Goal: Information Seeking & Learning: Learn about a topic

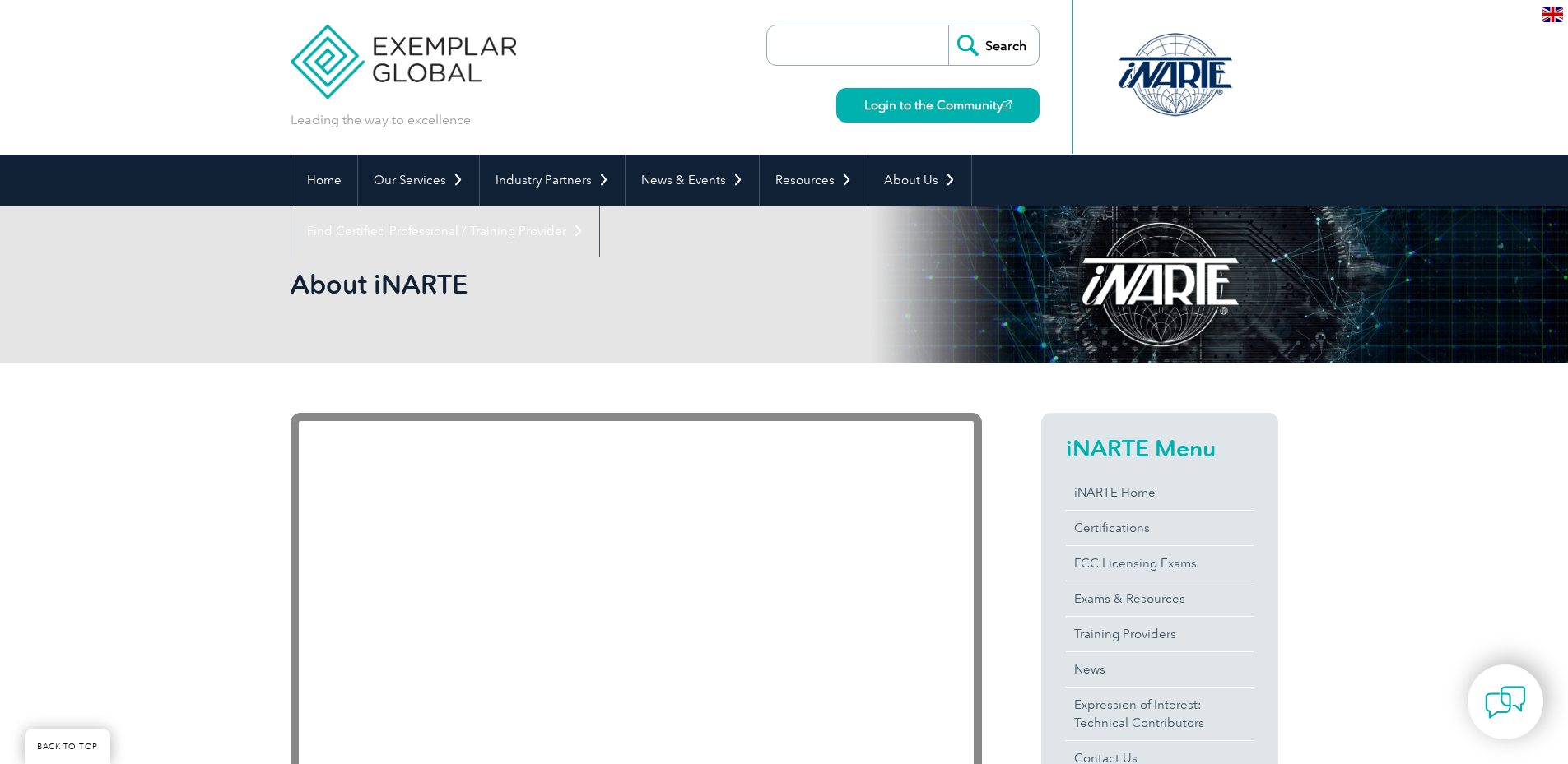
scroll to position [412, 0]
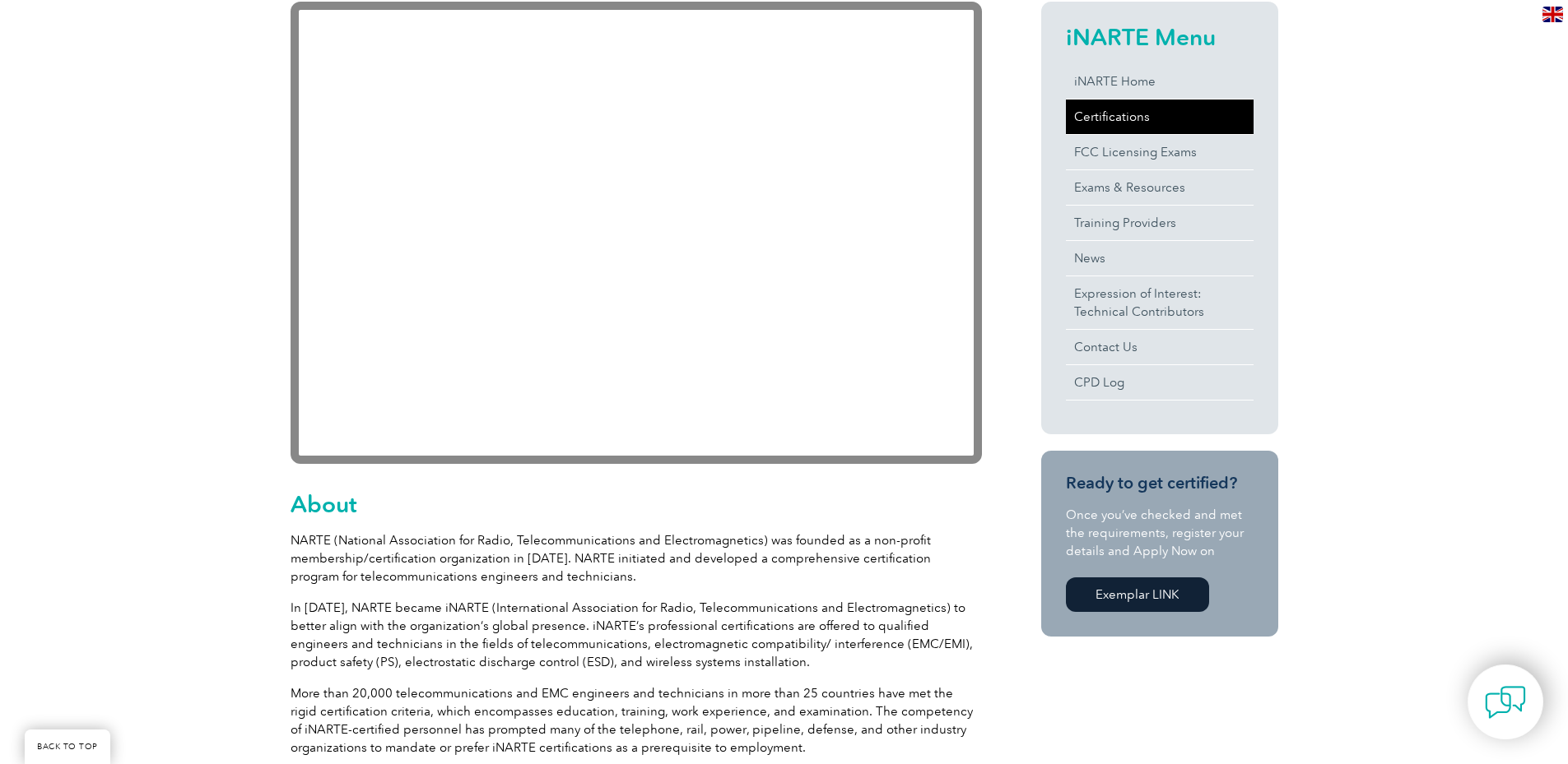
click at [1105, 122] on link "Certifications" at bounding box center [1159, 117] width 188 height 35
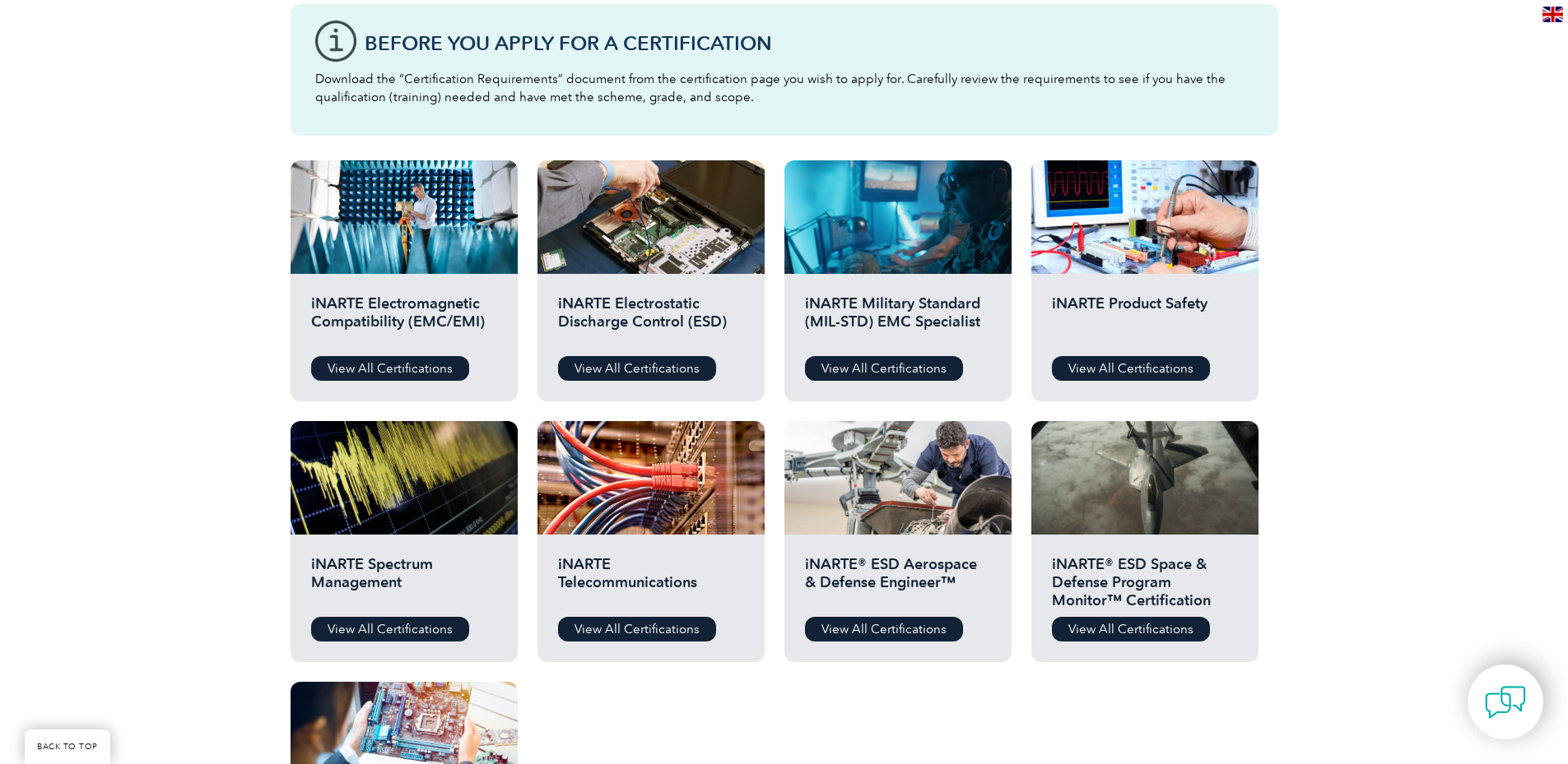
scroll to position [493, 0]
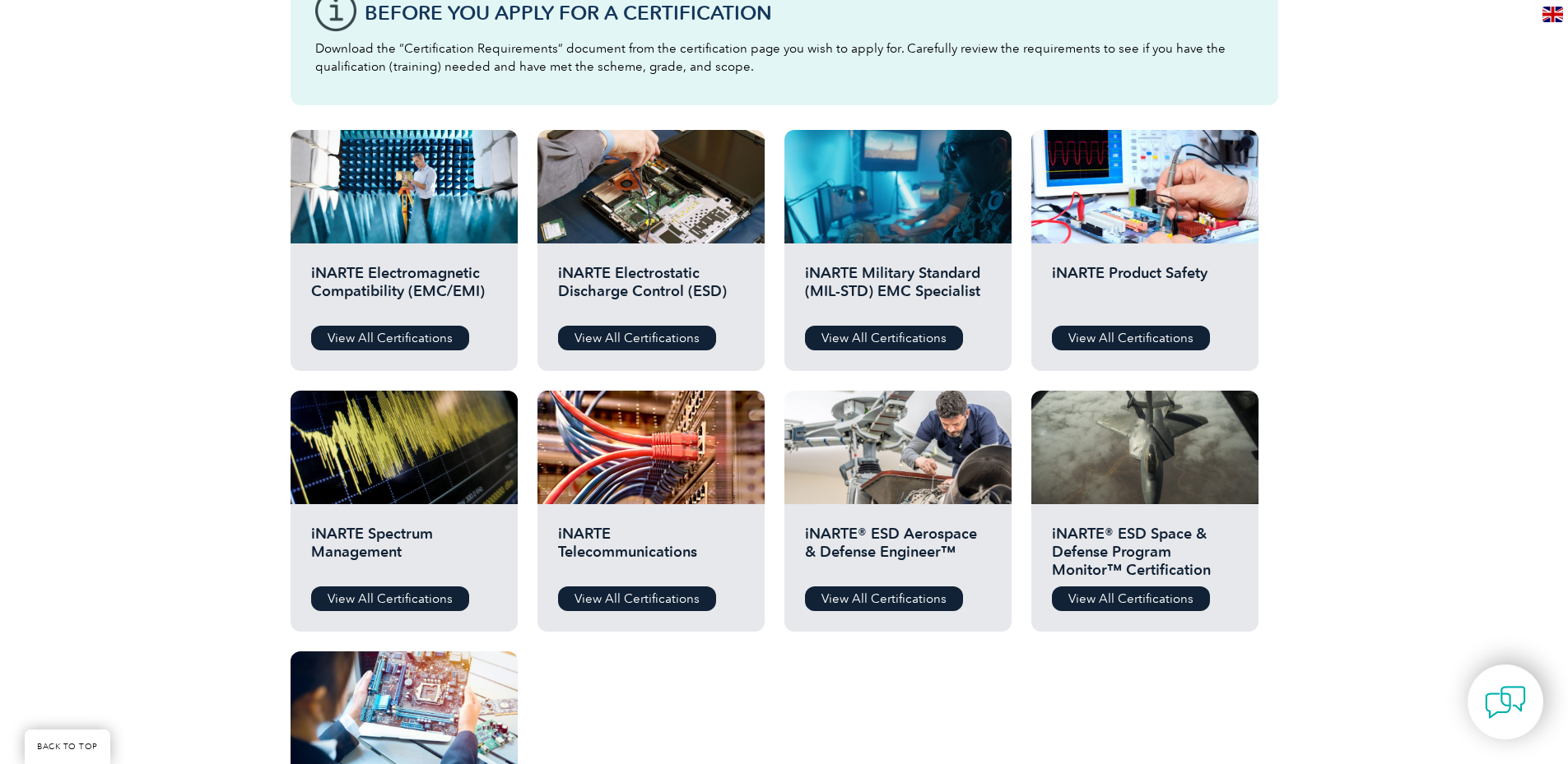
click at [63, 251] on div "Before You Apply For a Certification Download the “Certification Requirements” …" at bounding box center [784, 435] width 1568 height 1054
click at [829, 339] on link "View All Certifications" at bounding box center [883, 338] width 158 height 25
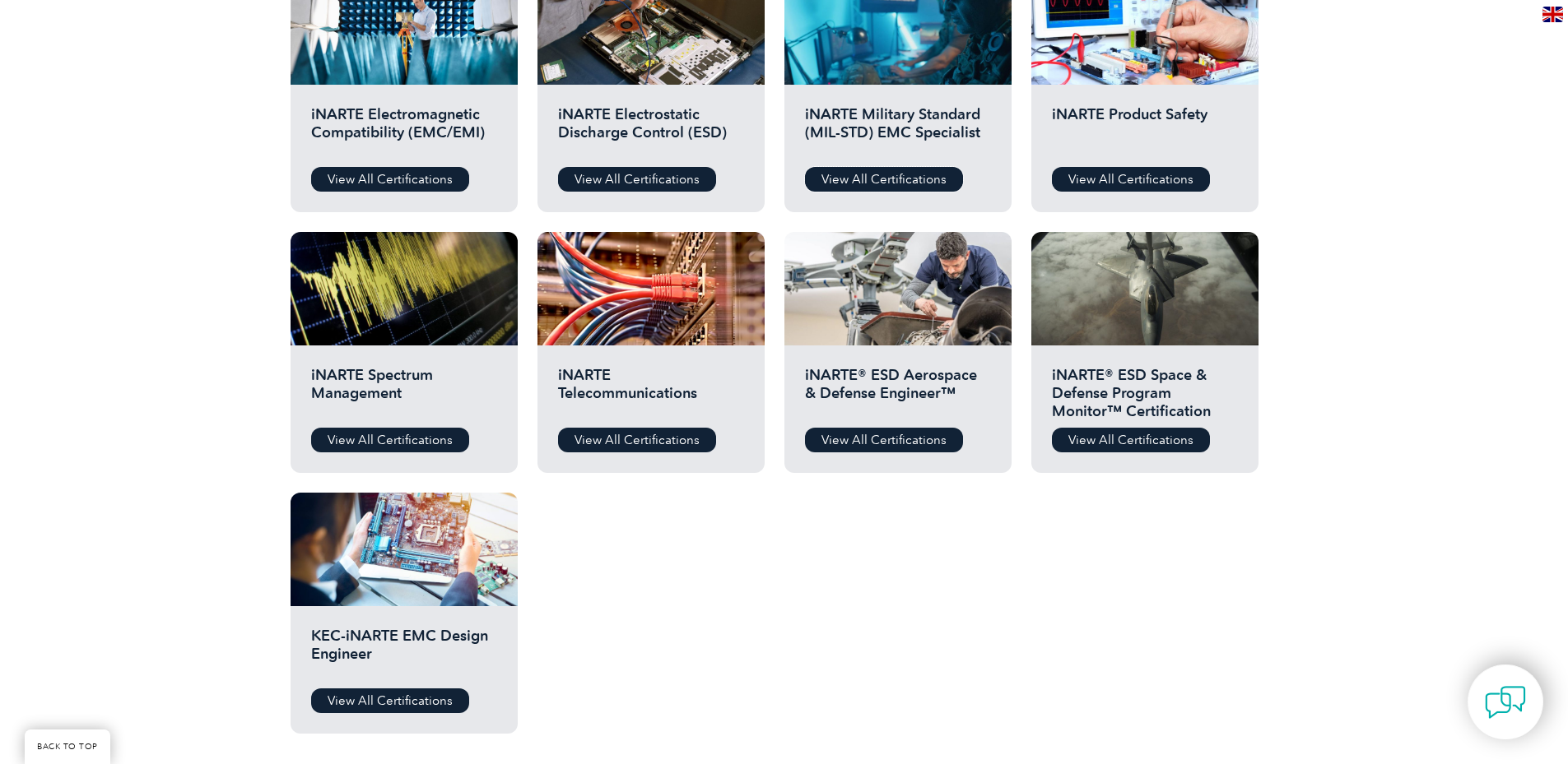
scroll to position [658, 0]
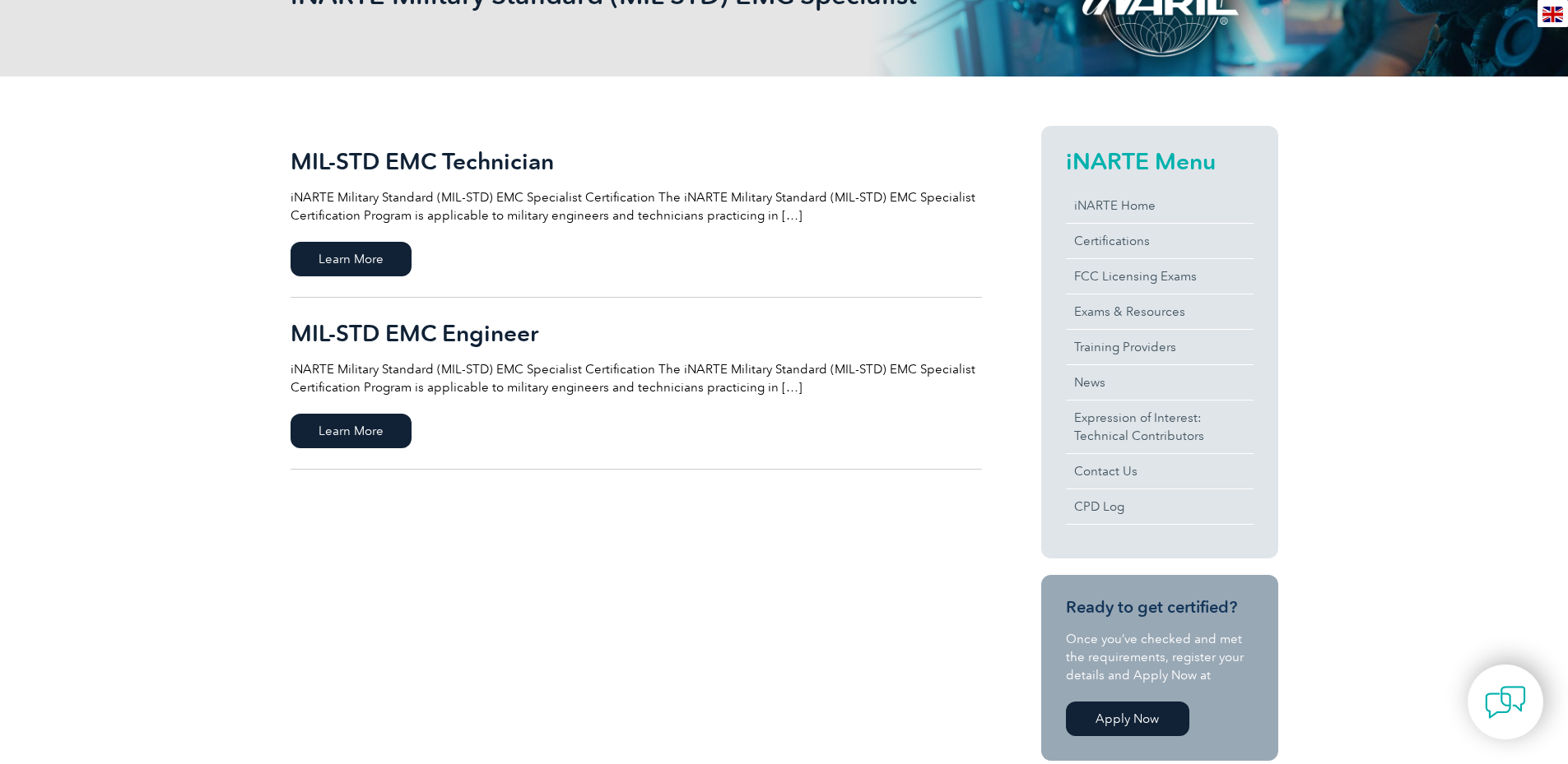
scroll to position [329, 0]
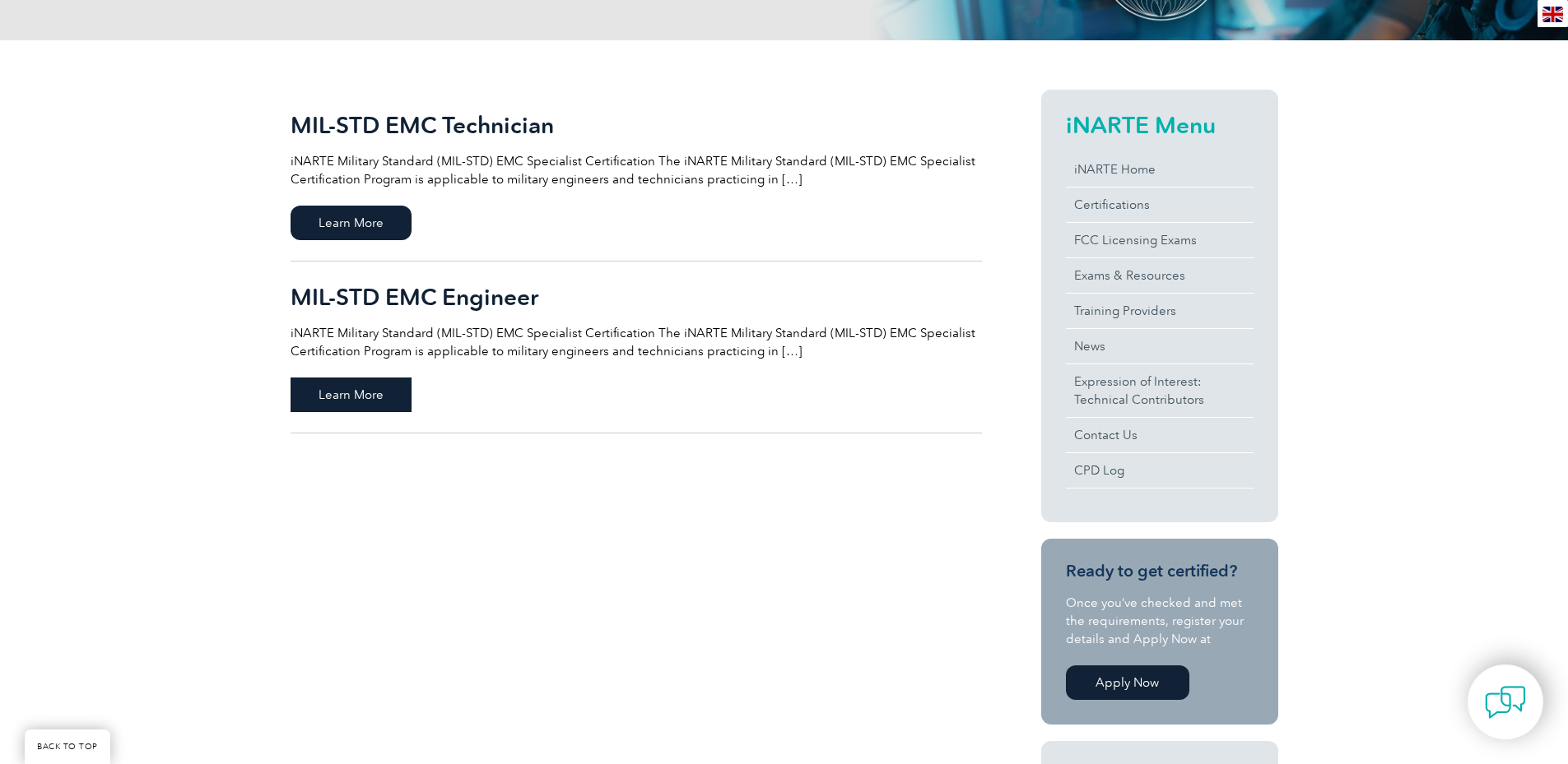
click at [362, 382] on span "Learn More" at bounding box center [351, 395] width 121 height 35
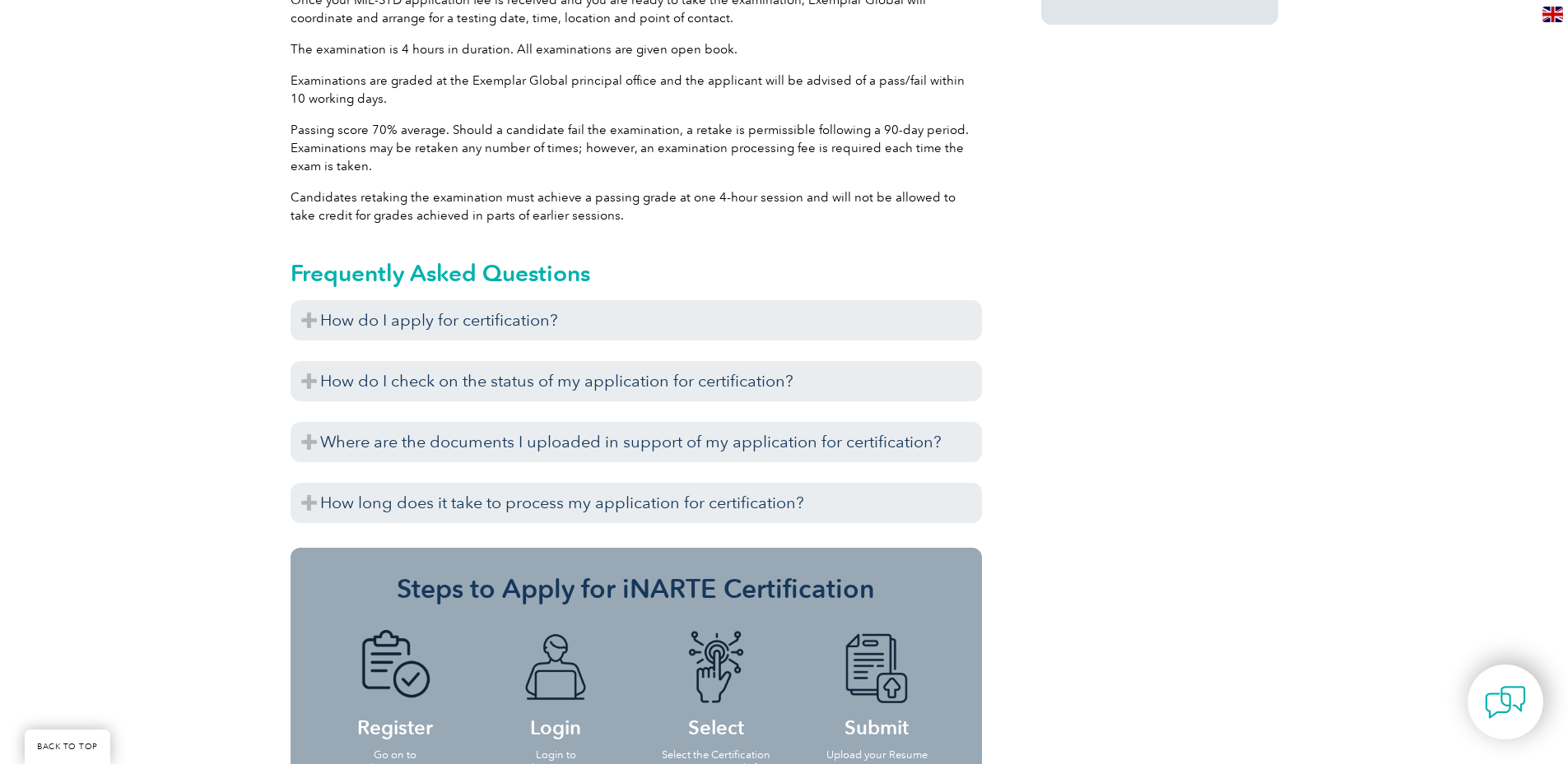
scroll to position [1430, 0]
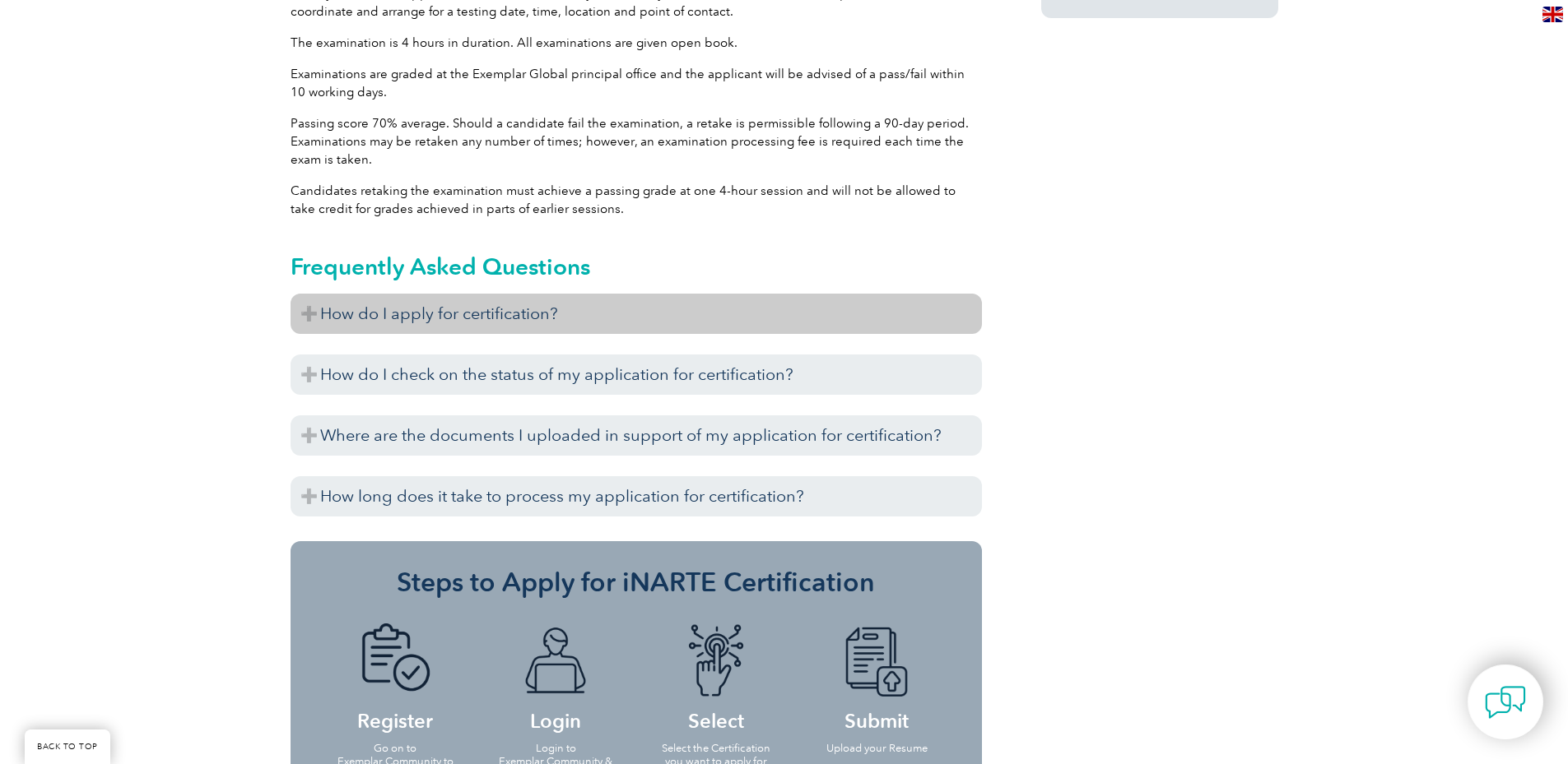
click at [682, 299] on h3 "How do I apply for certification?" at bounding box center [635, 314] width 691 height 40
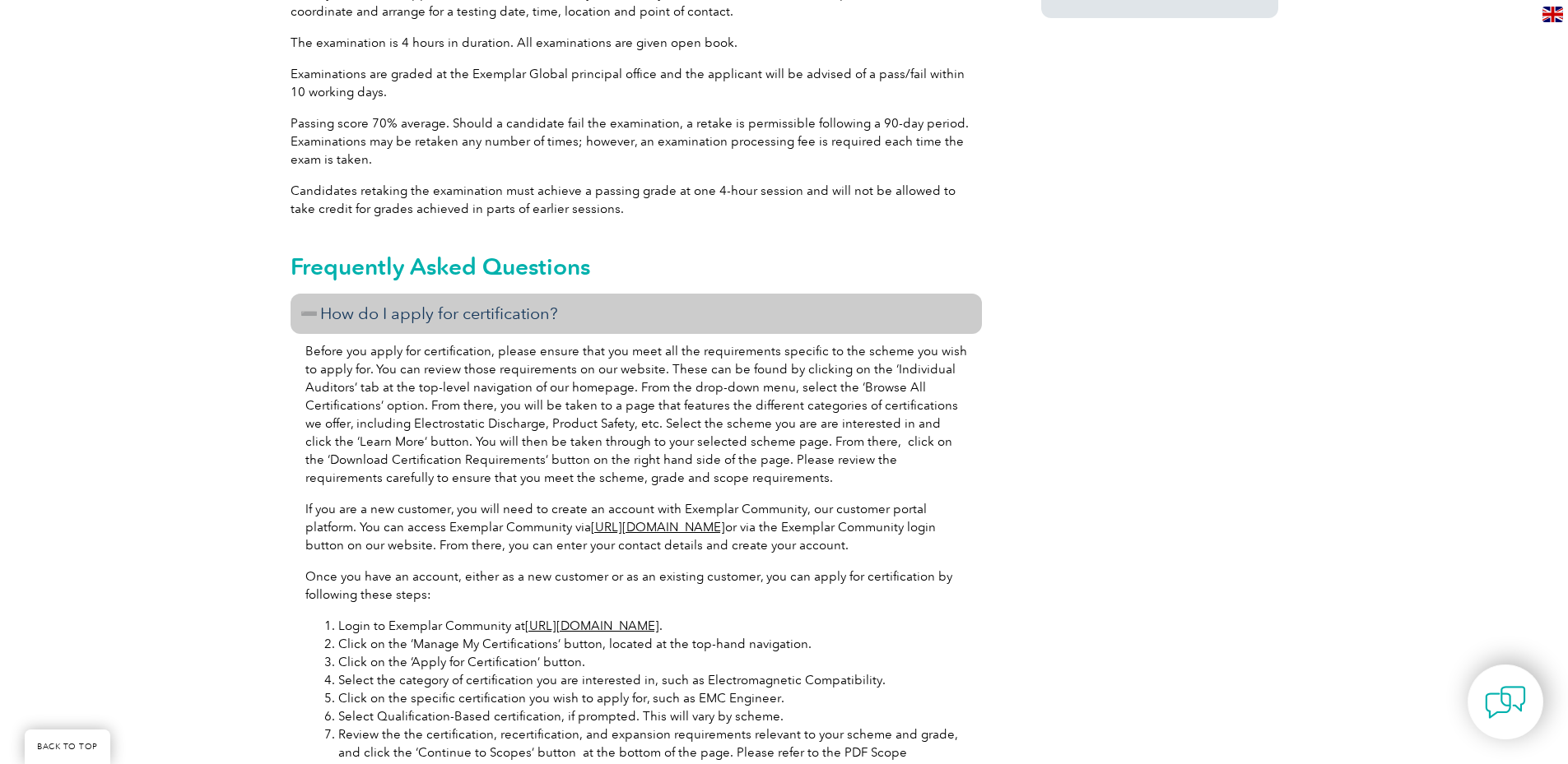
click at [682, 299] on h3 "How do I apply for certification?" at bounding box center [635, 314] width 691 height 40
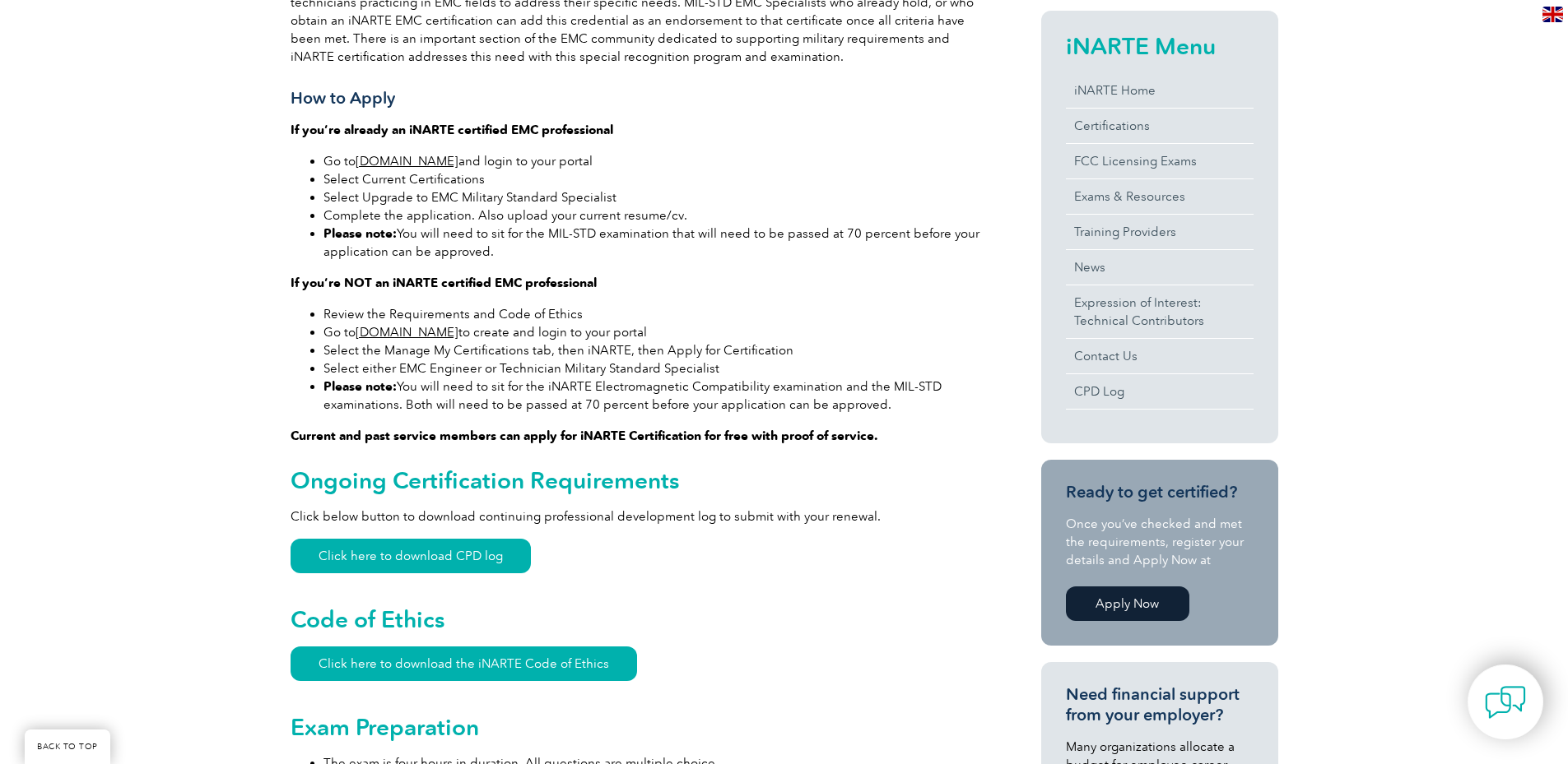
scroll to position [771, 0]
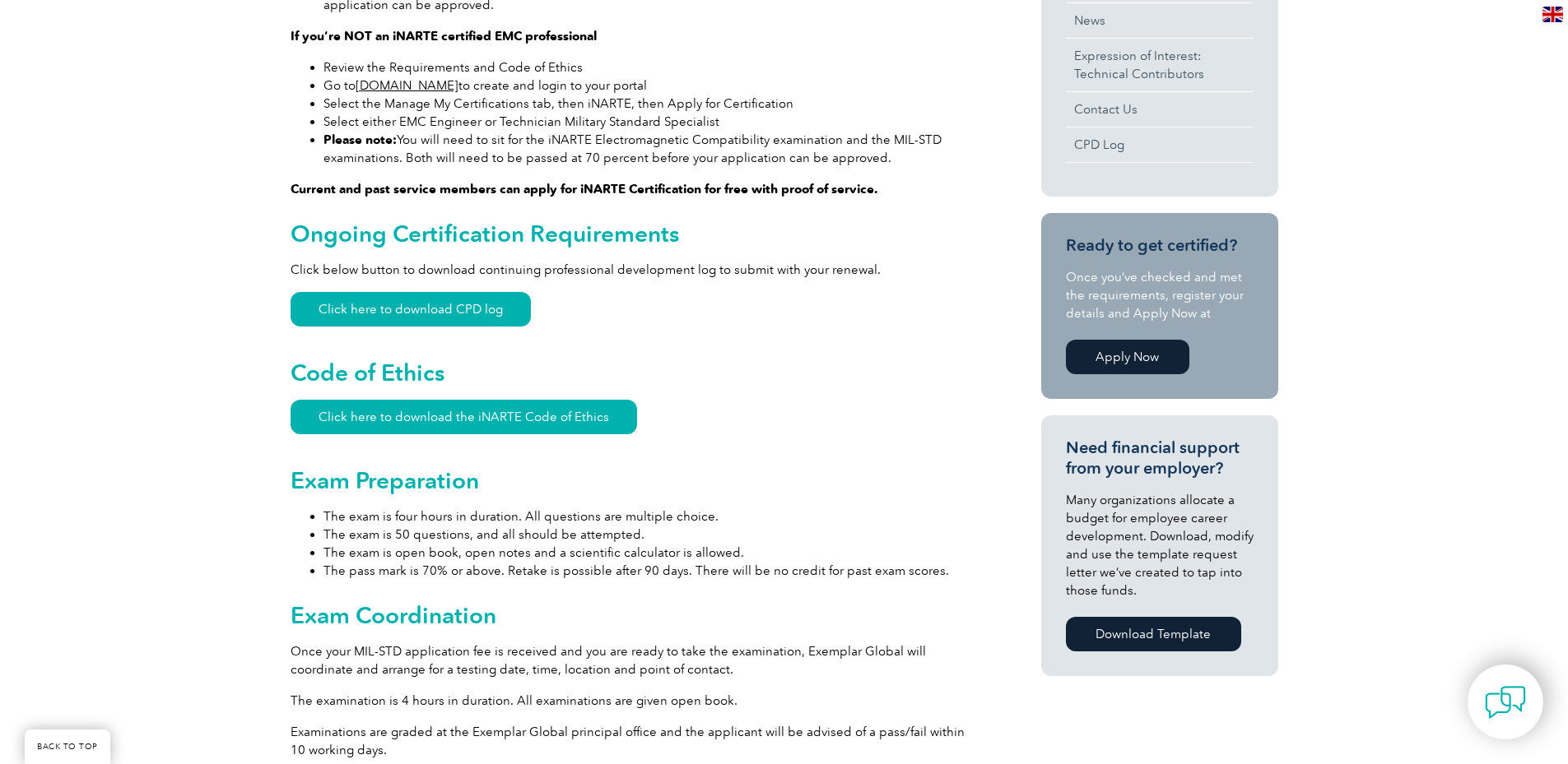
click at [1178, 646] on link "Download Template" at bounding box center [1152, 634] width 175 height 35
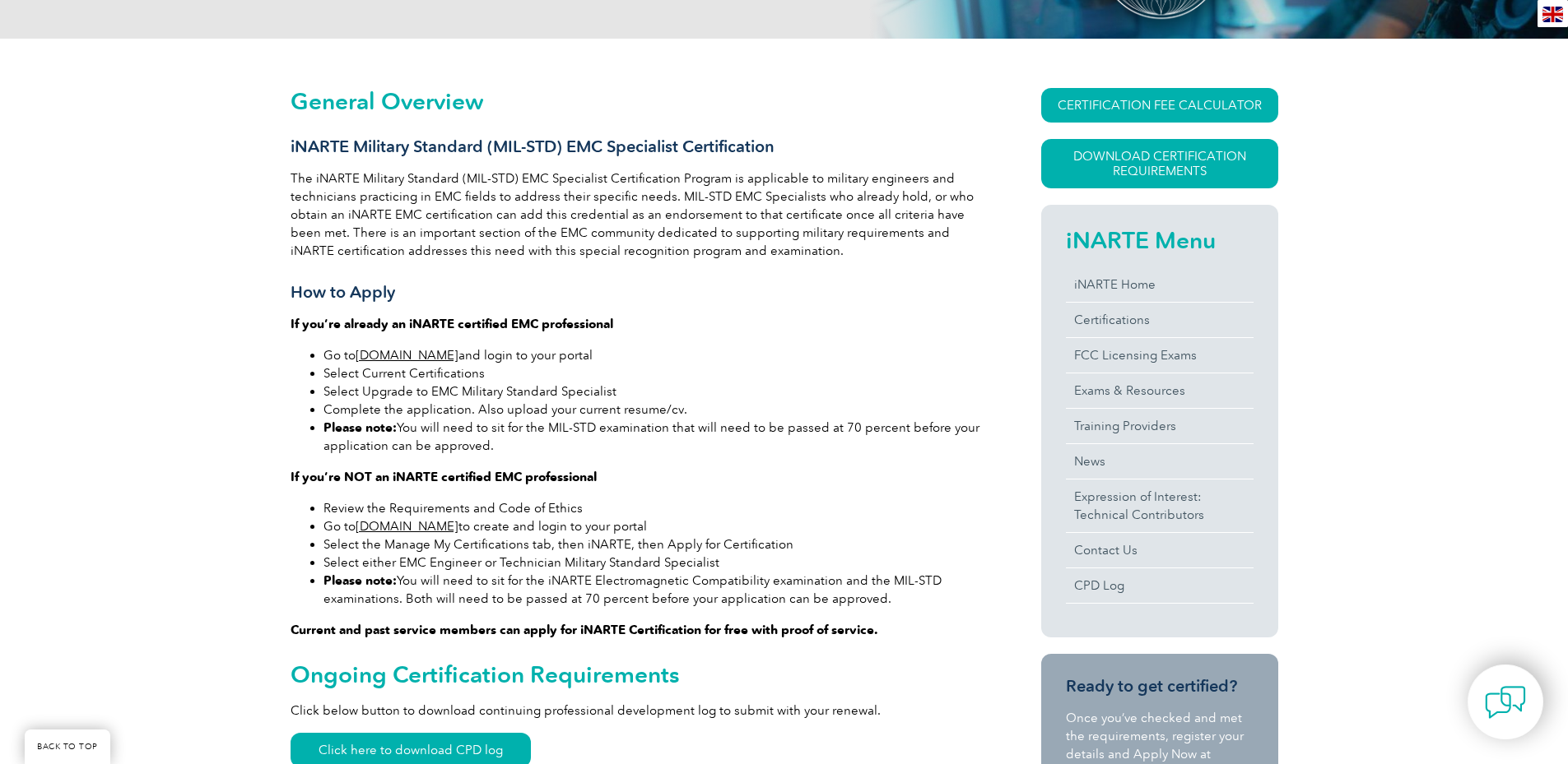
scroll to position [278, 0]
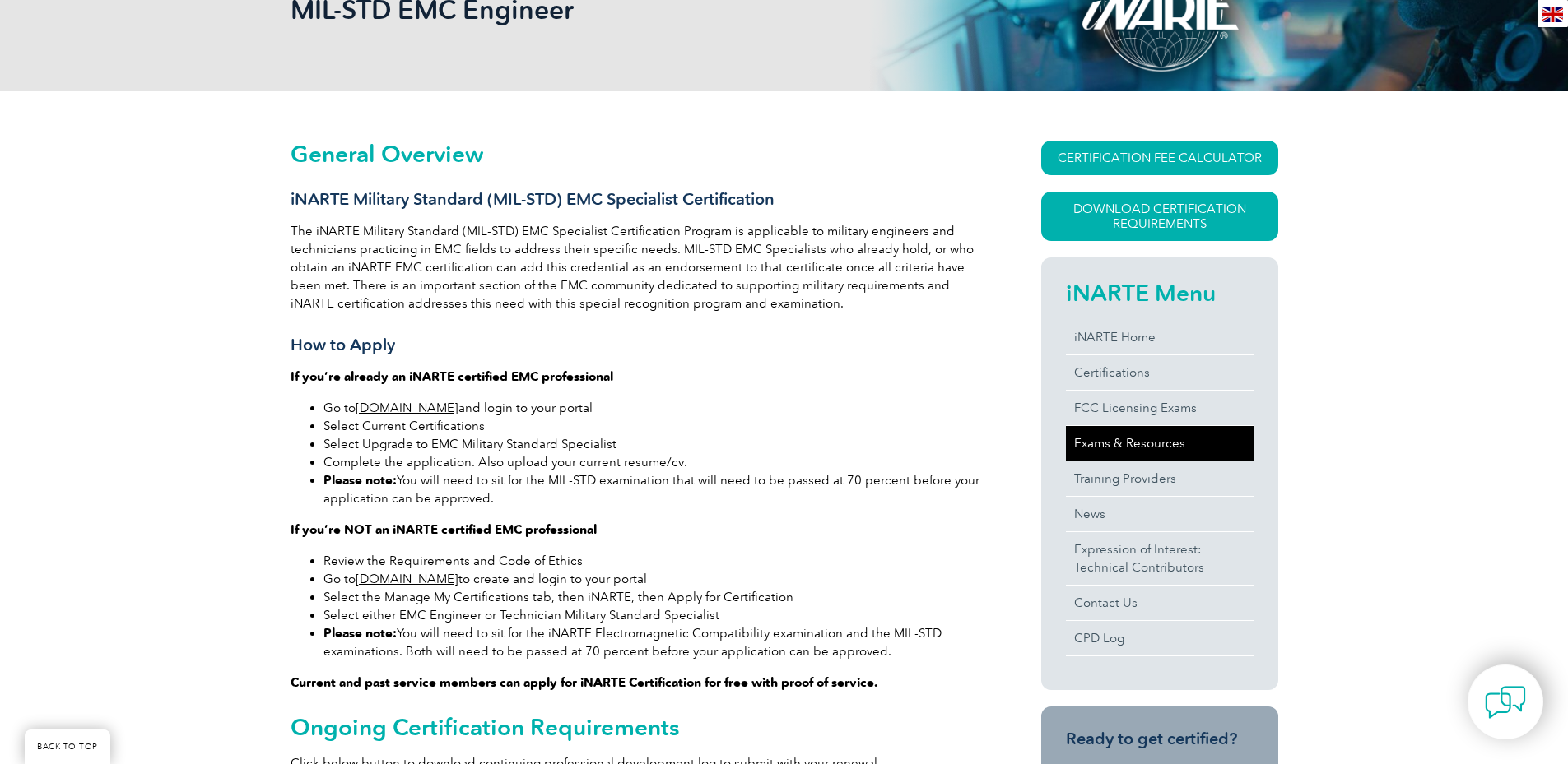
click at [1170, 434] on link "Exams & Resources" at bounding box center [1159, 444] width 188 height 35
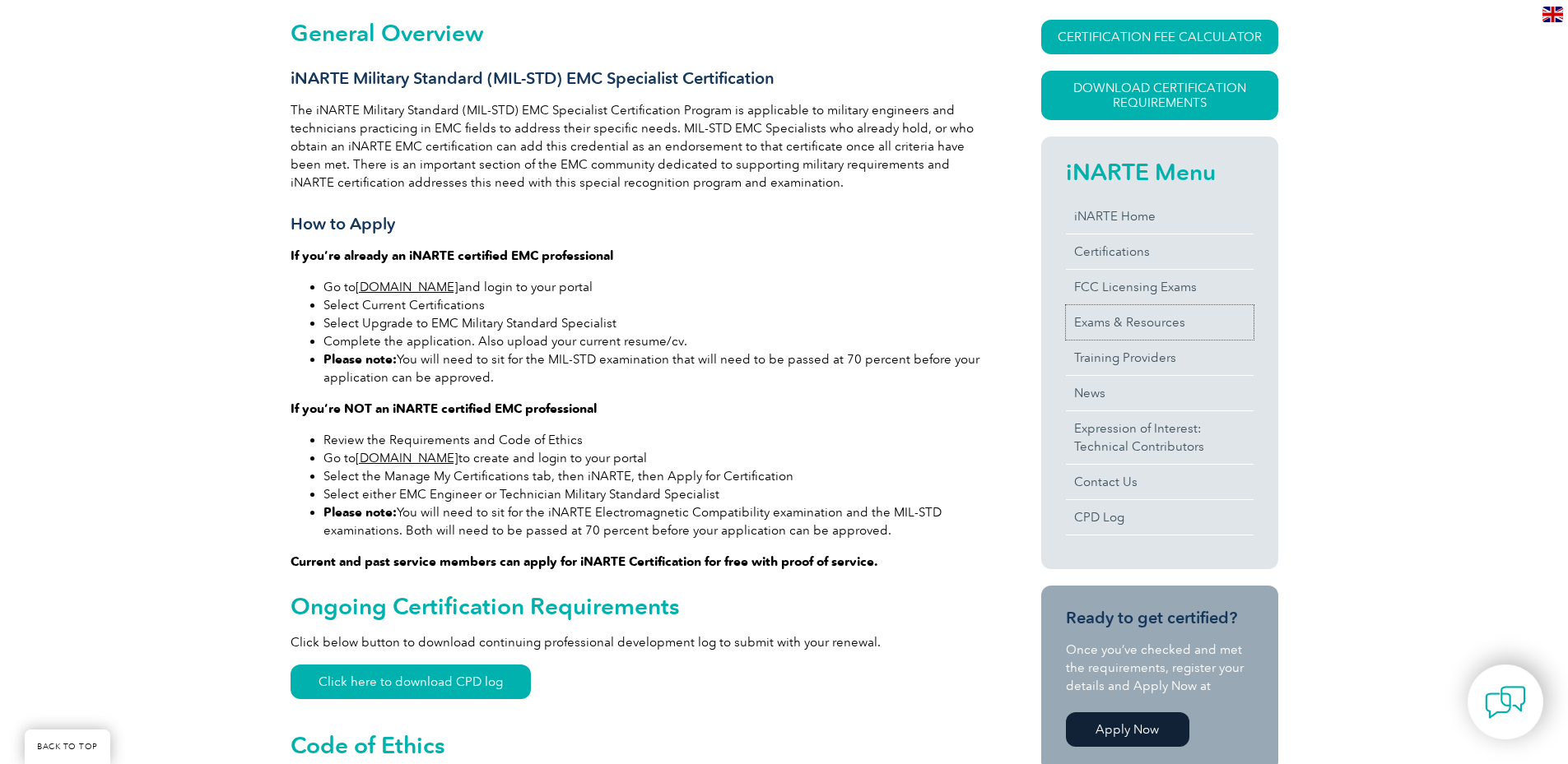
scroll to position [608, 0]
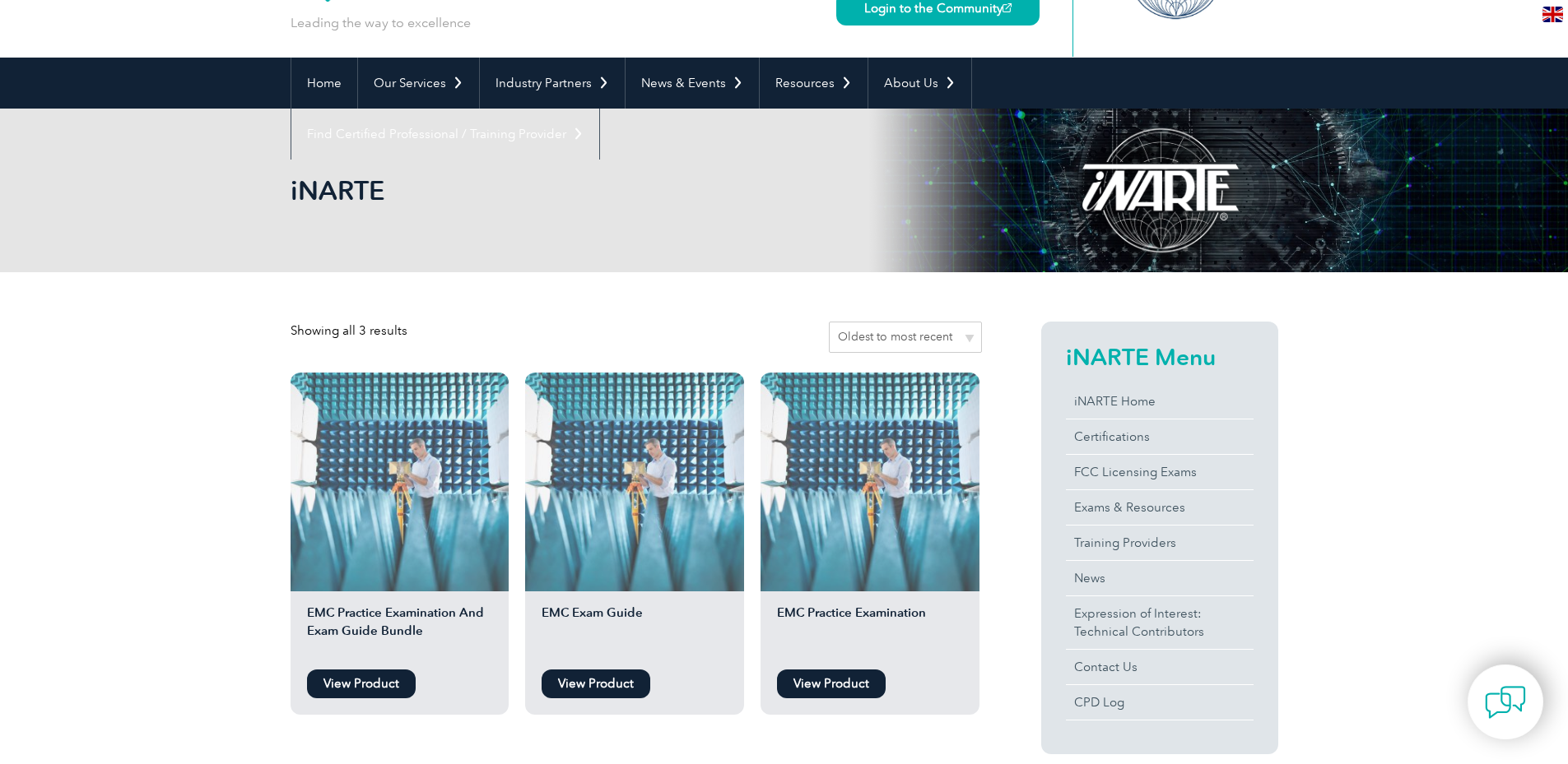
scroll to position [329, 0]
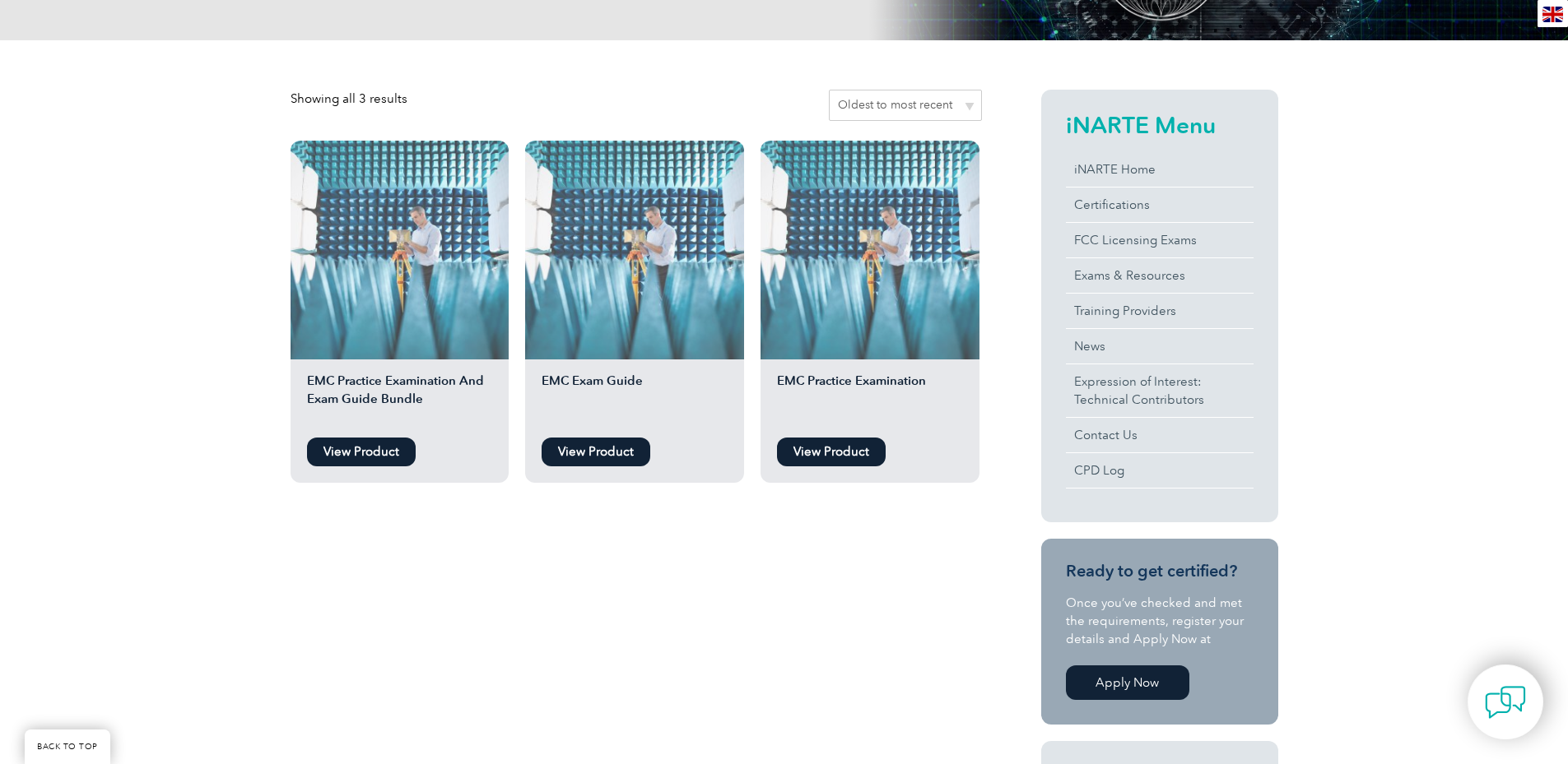
click at [852, 384] on h2 "EMC Practice Examination" at bounding box center [870, 400] width 219 height 58
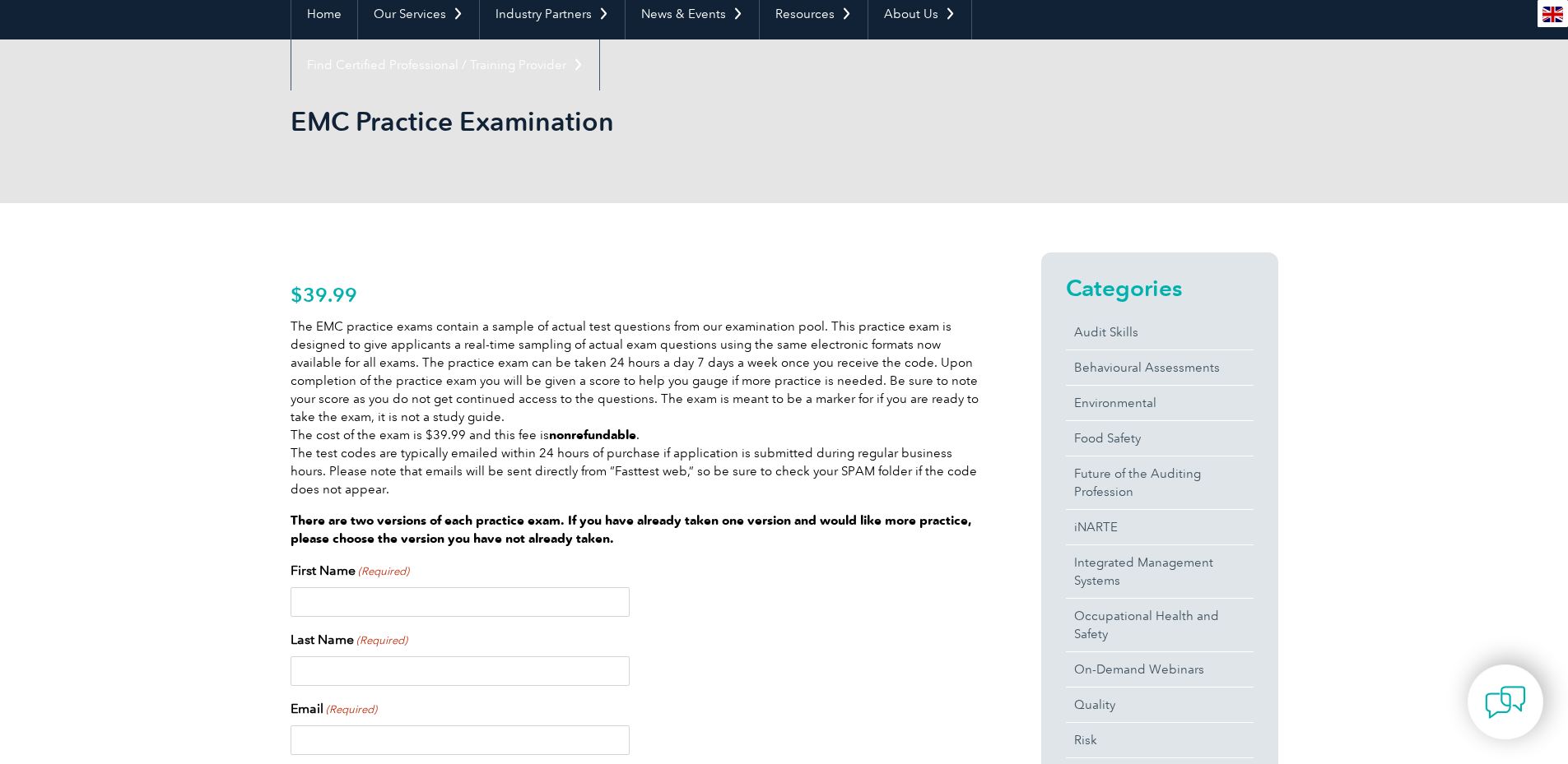
scroll to position [329, 0]
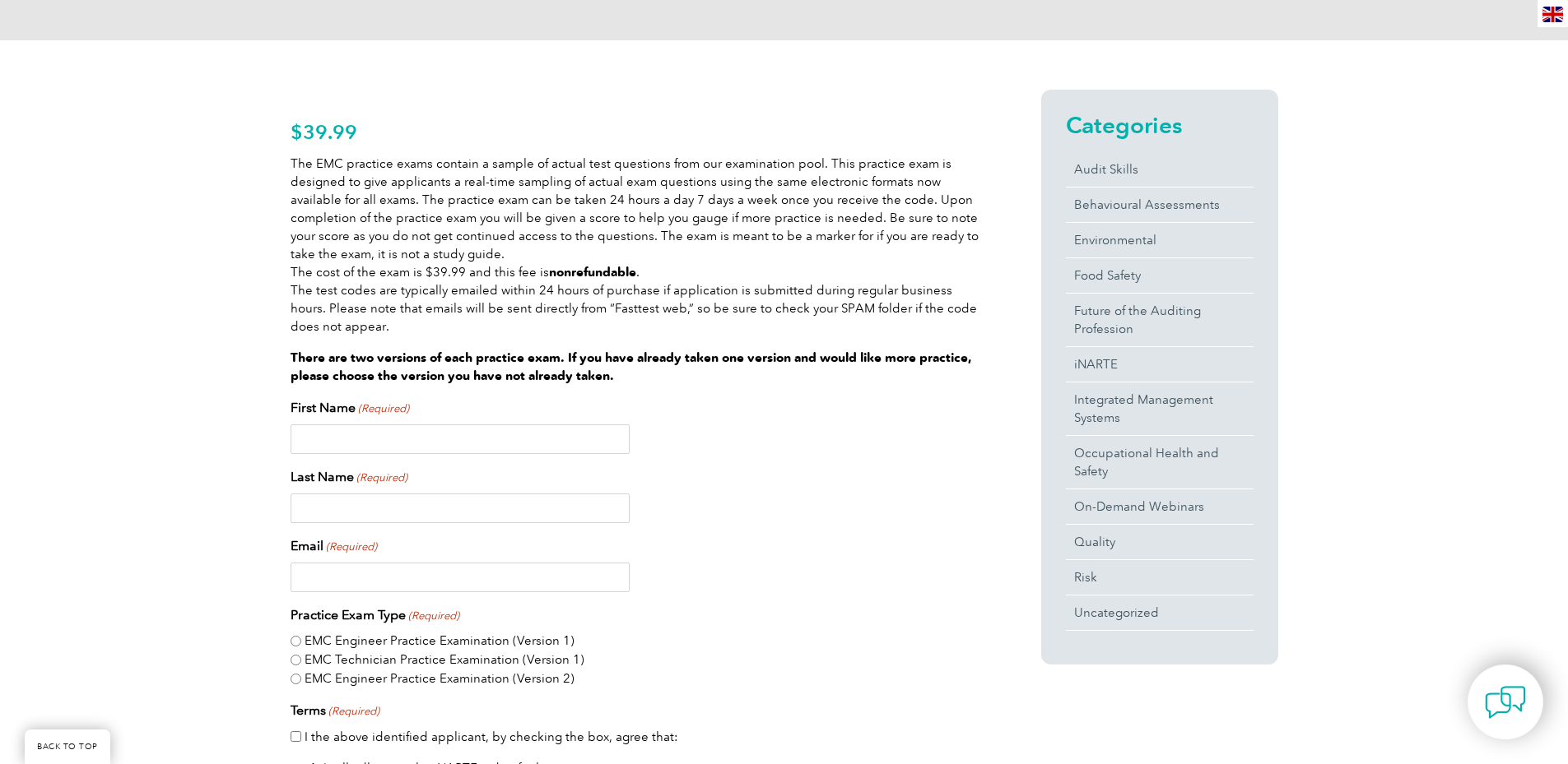
click at [497, 306] on p "The EMC practice exams contain a sample of actual test questions from our exami…" at bounding box center [635, 245] width 691 height 181
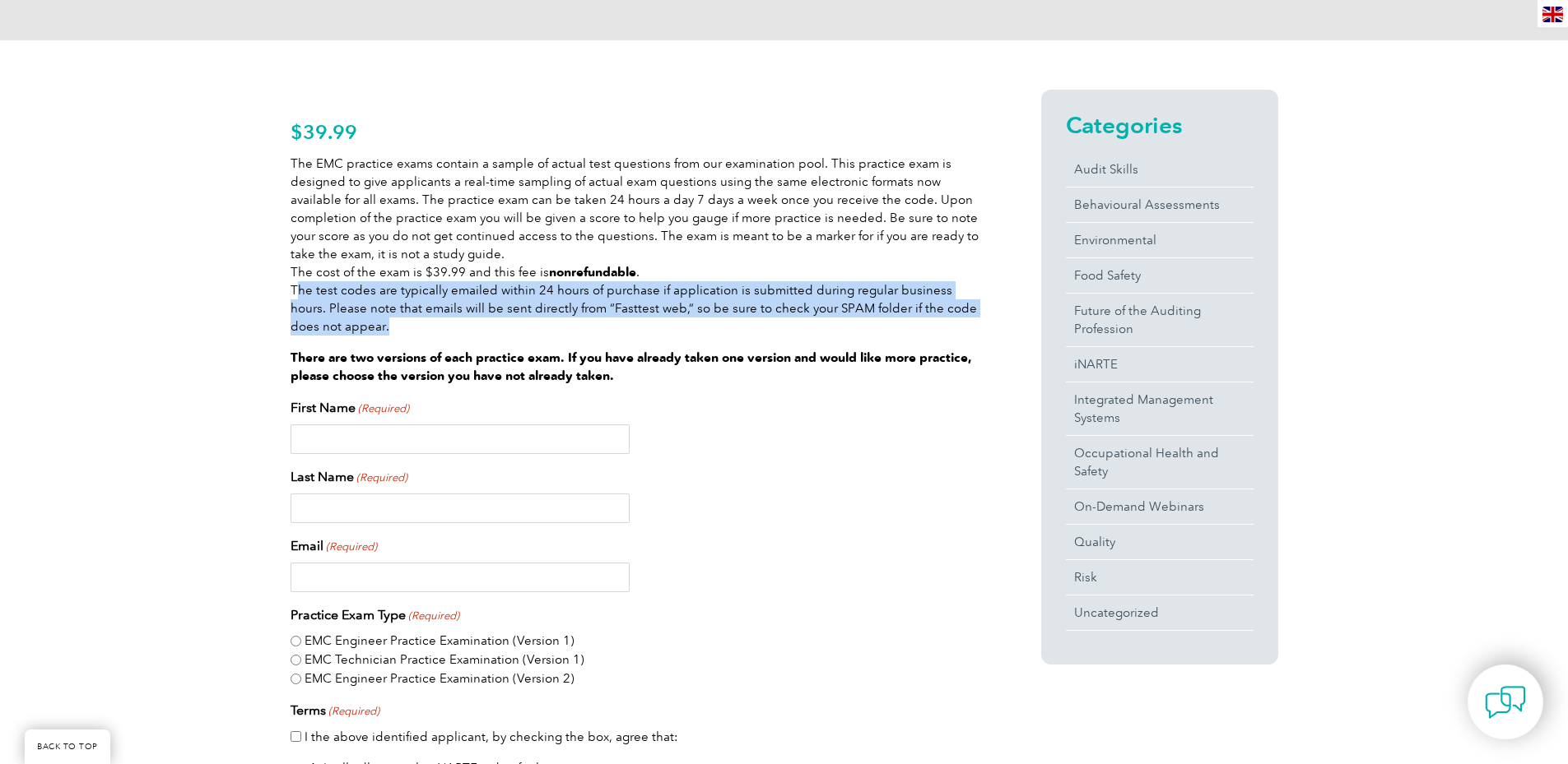
click at [497, 306] on p "The EMC practice exams contain a sample of actual test questions from our exami…" at bounding box center [635, 245] width 691 height 181
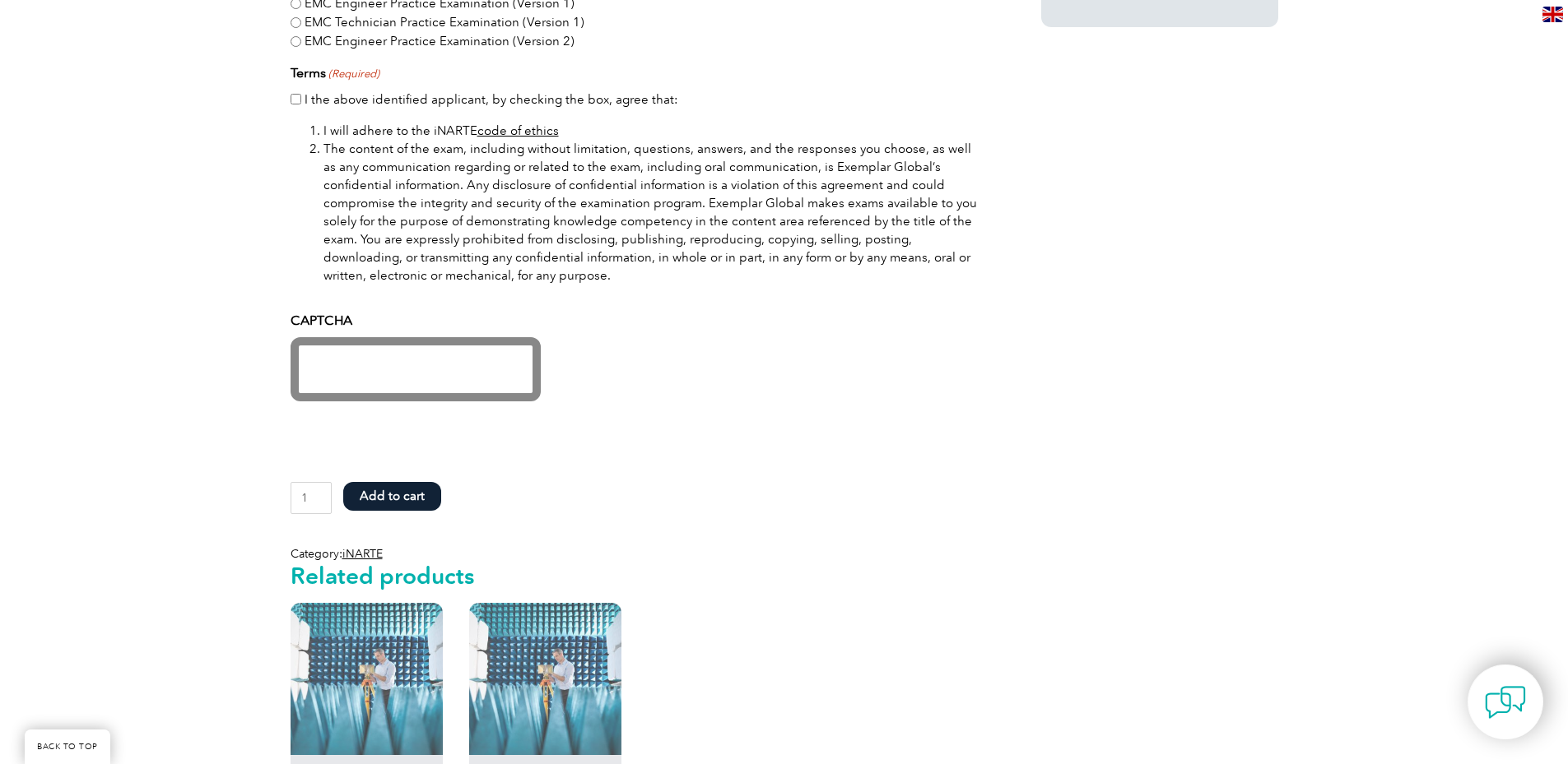
scroll to position [987, 0]
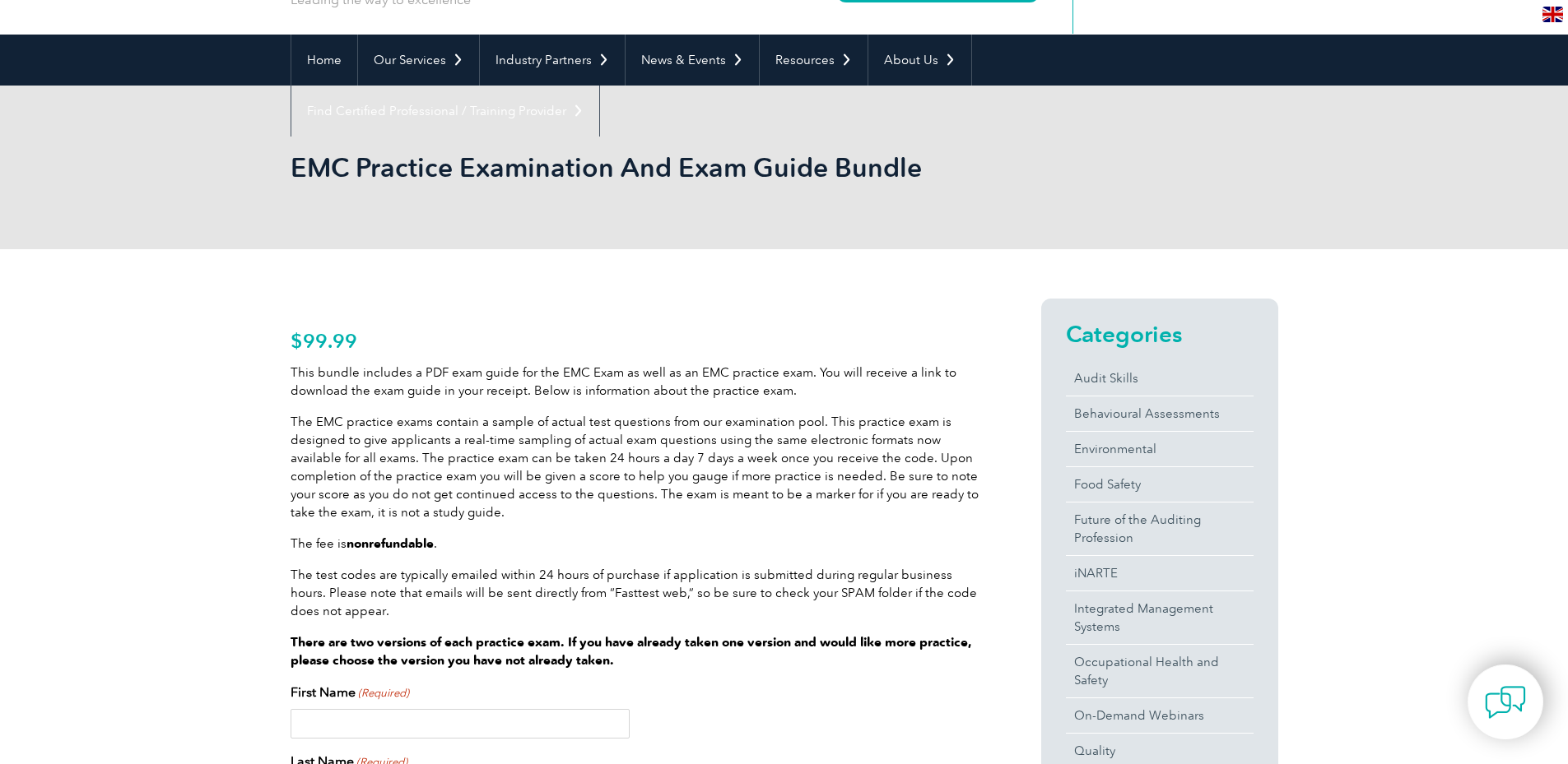
scroll to position [329, 0]
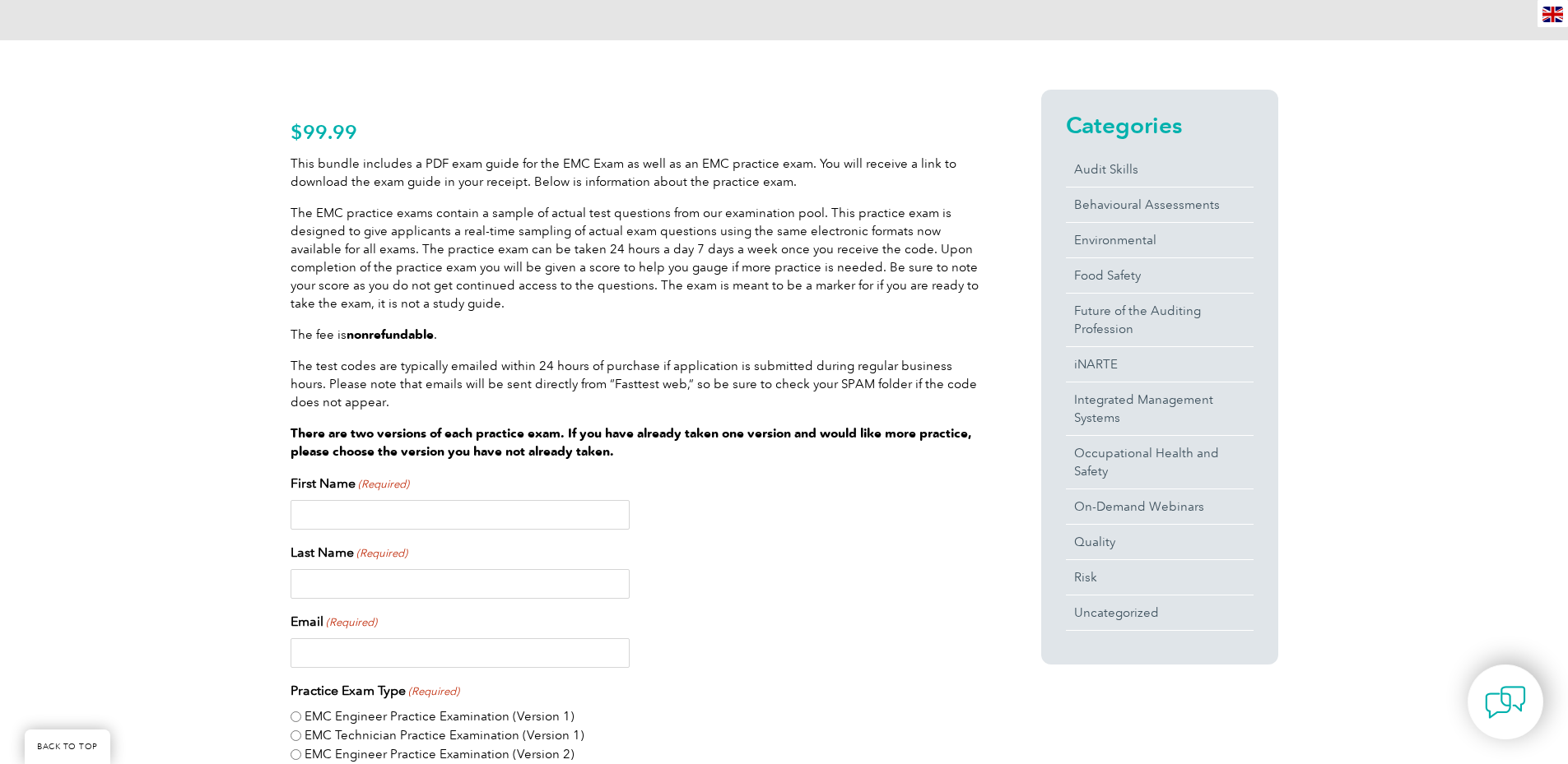
click at [476, 182] on p "This bundle includes a PDF exam guide for the EMC Exam as well as an EMC practi…" at bounding box center [635, 173] width 691 height 37
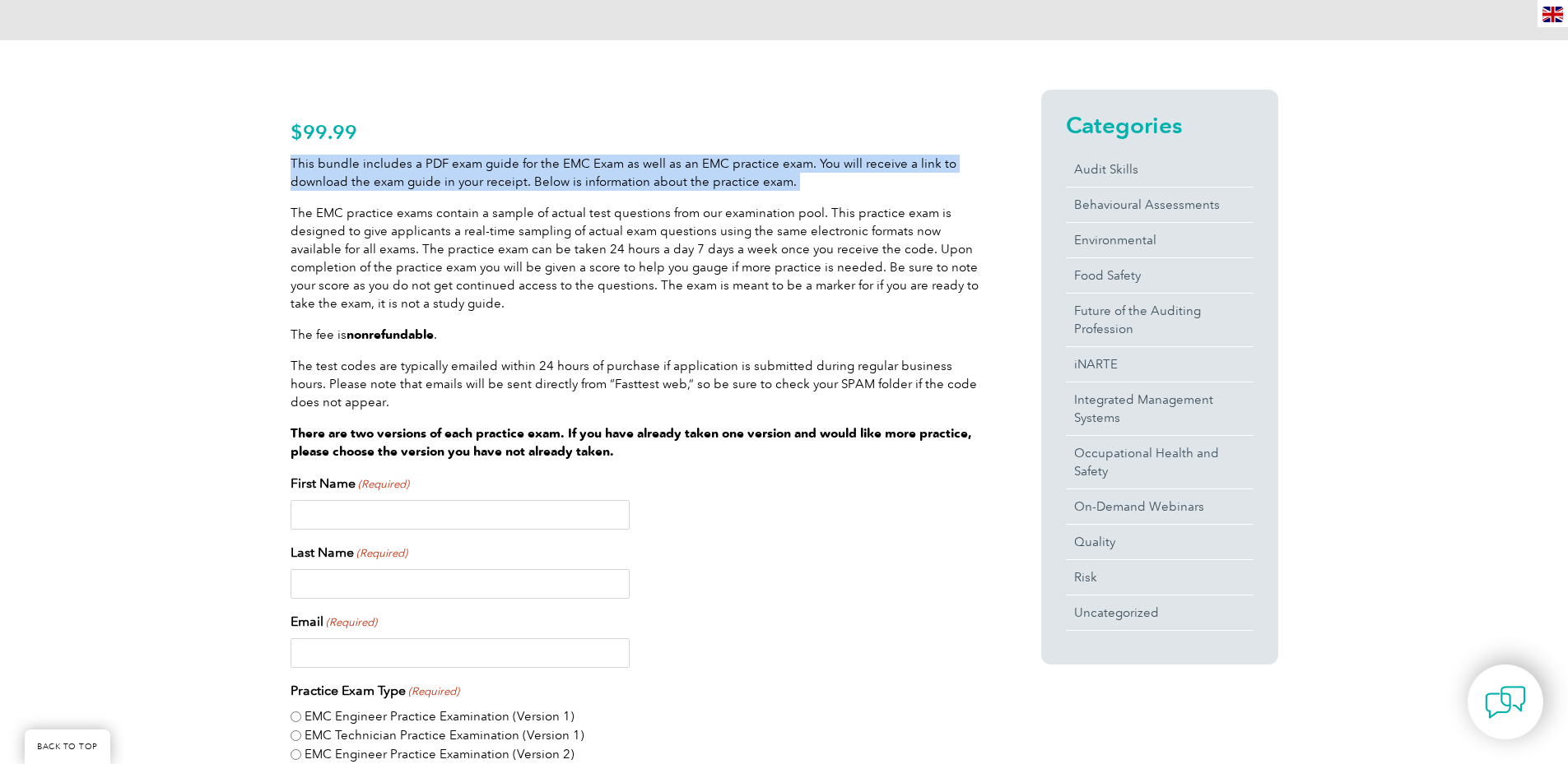
click at [476, 182] on p "This bundle includes a PDF exam guide for the EMC Exam as well as an EMC practi…" at bounding box center [635, 173] width 691 height 37
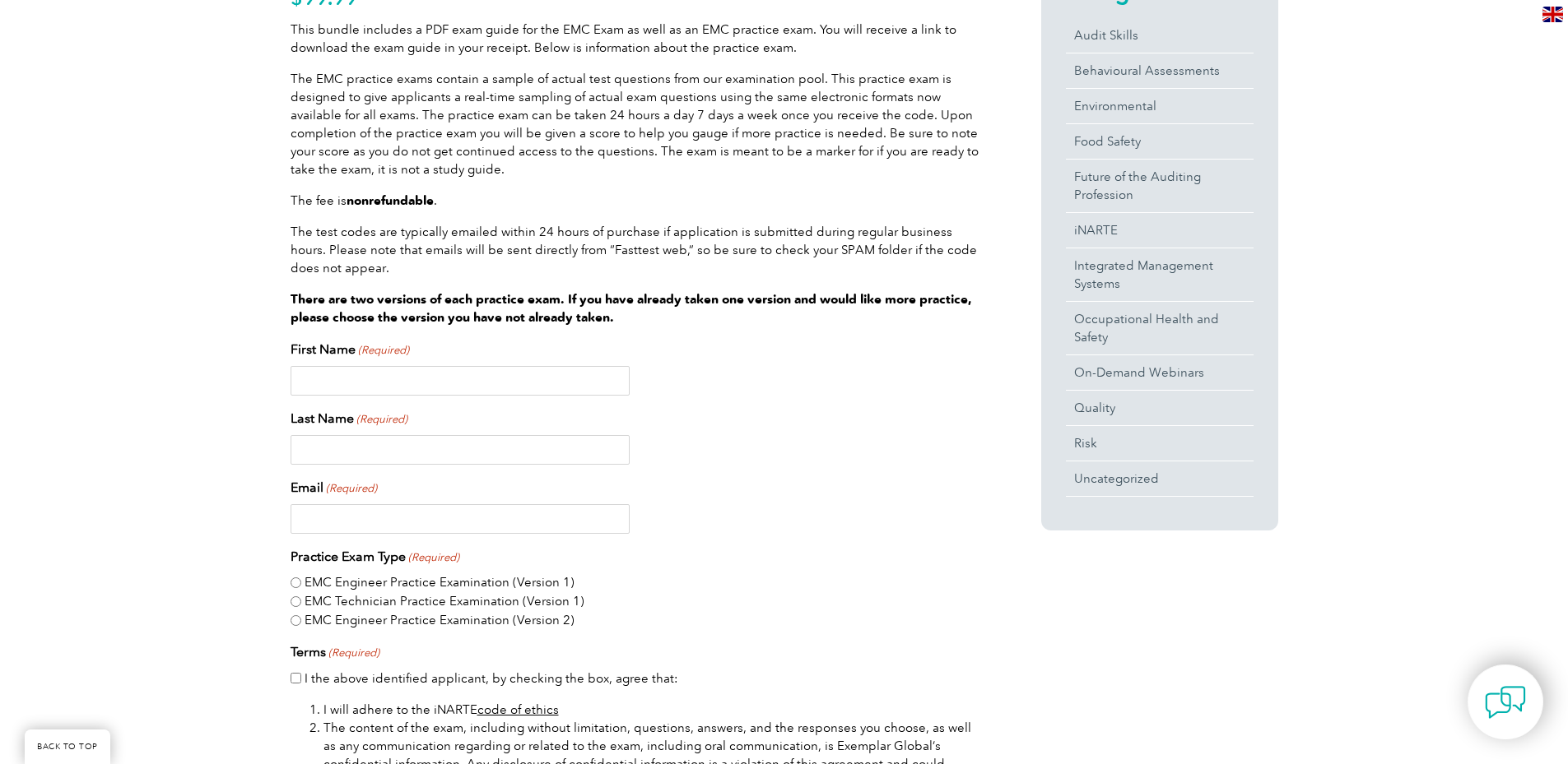
scroll to position [247, 0]
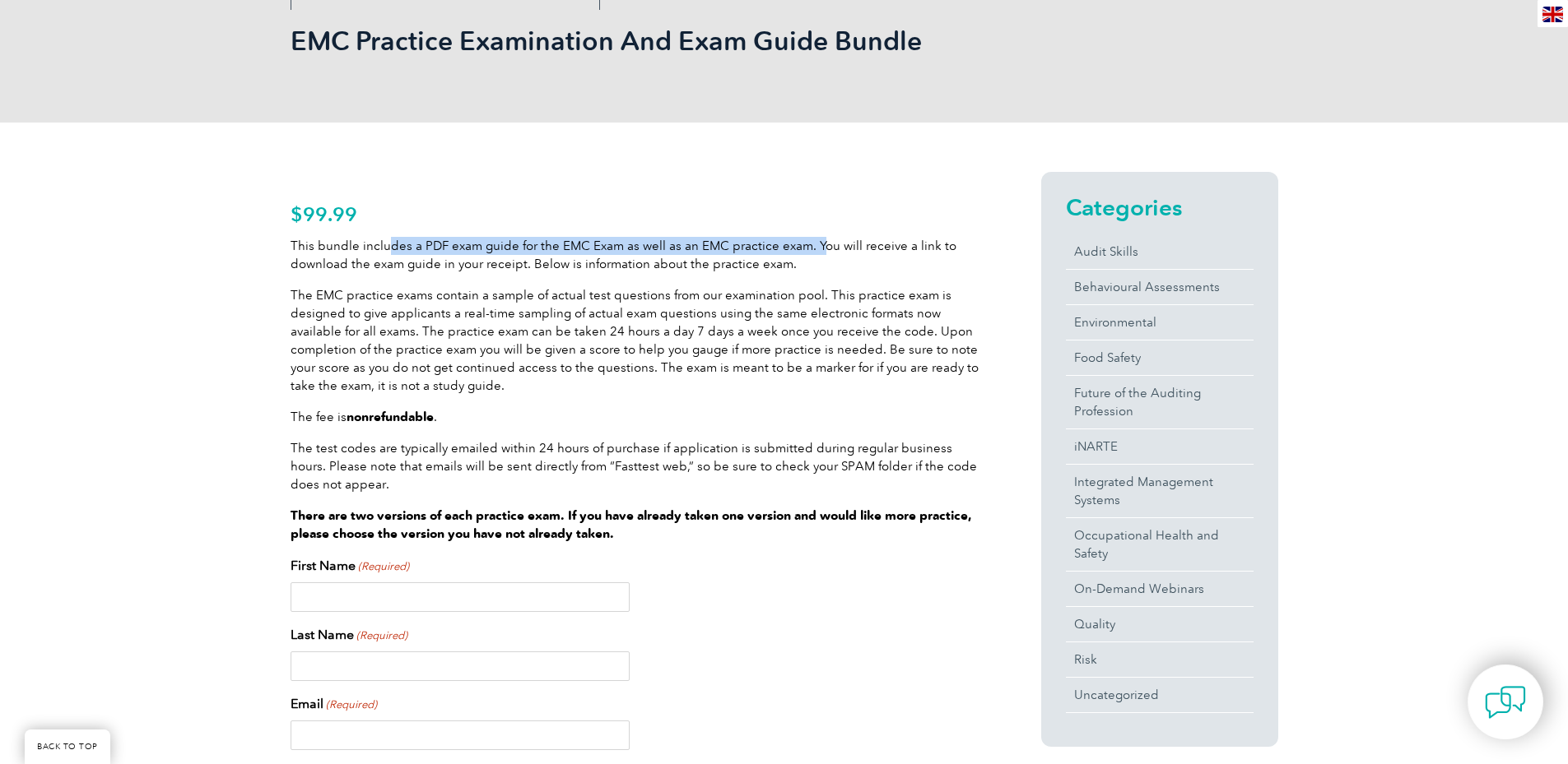
drag, startPoint x: 387, startPoint y: 248, endPoint x: 816, endPoint y: 248, distance: 429.0
click at [816, 248] on p "This bundle includes a PDF exam guide for the EMC Exam as well as an EMC practi…" at bounding box center [635, 255] width 691 height 37
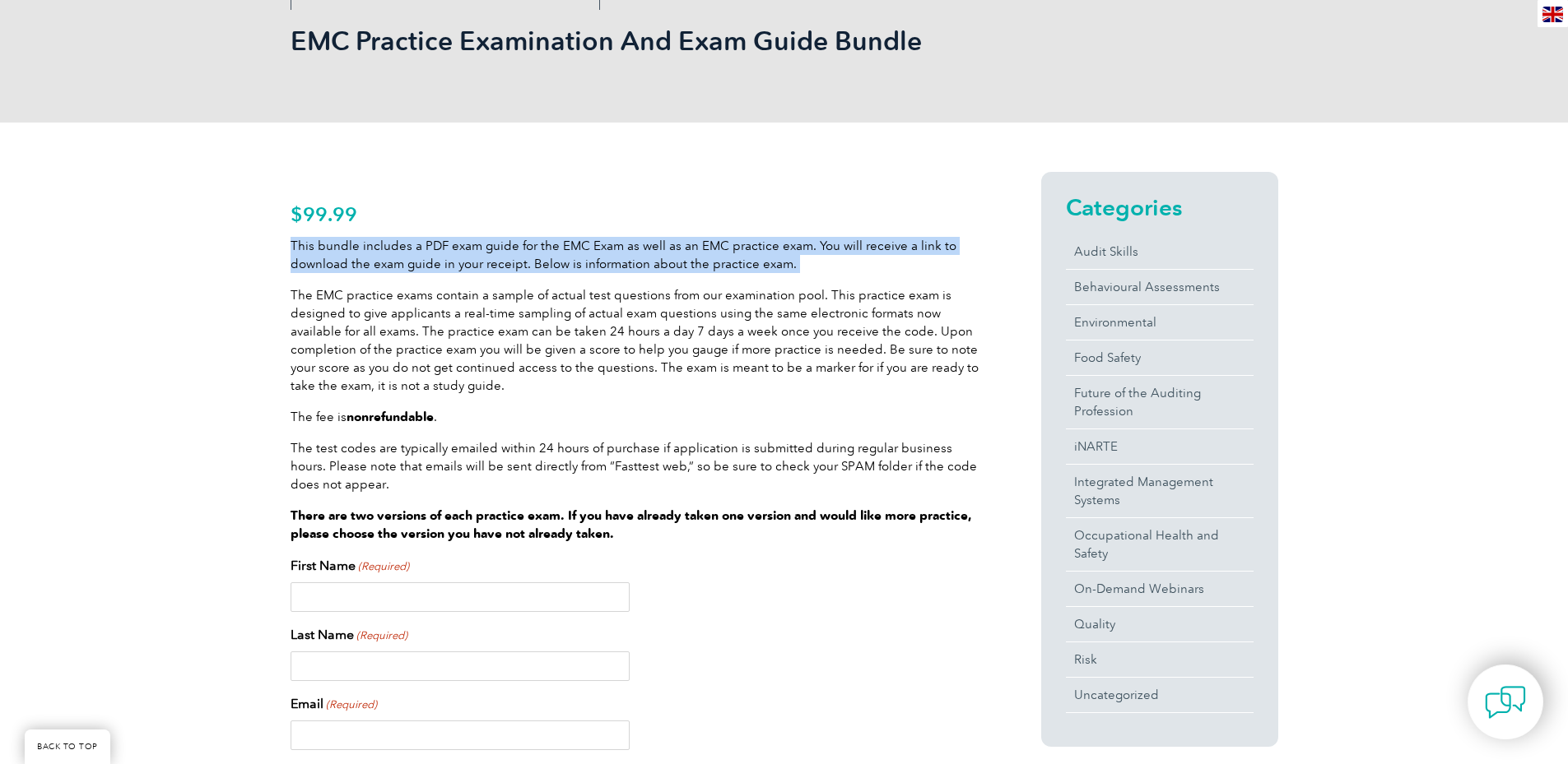
click at [816, 248] on p "This bundle includes a PDF exam guide for the EMC Exam as well as an EMC practi…" at bounding box center [635, 255] width 691 height 37
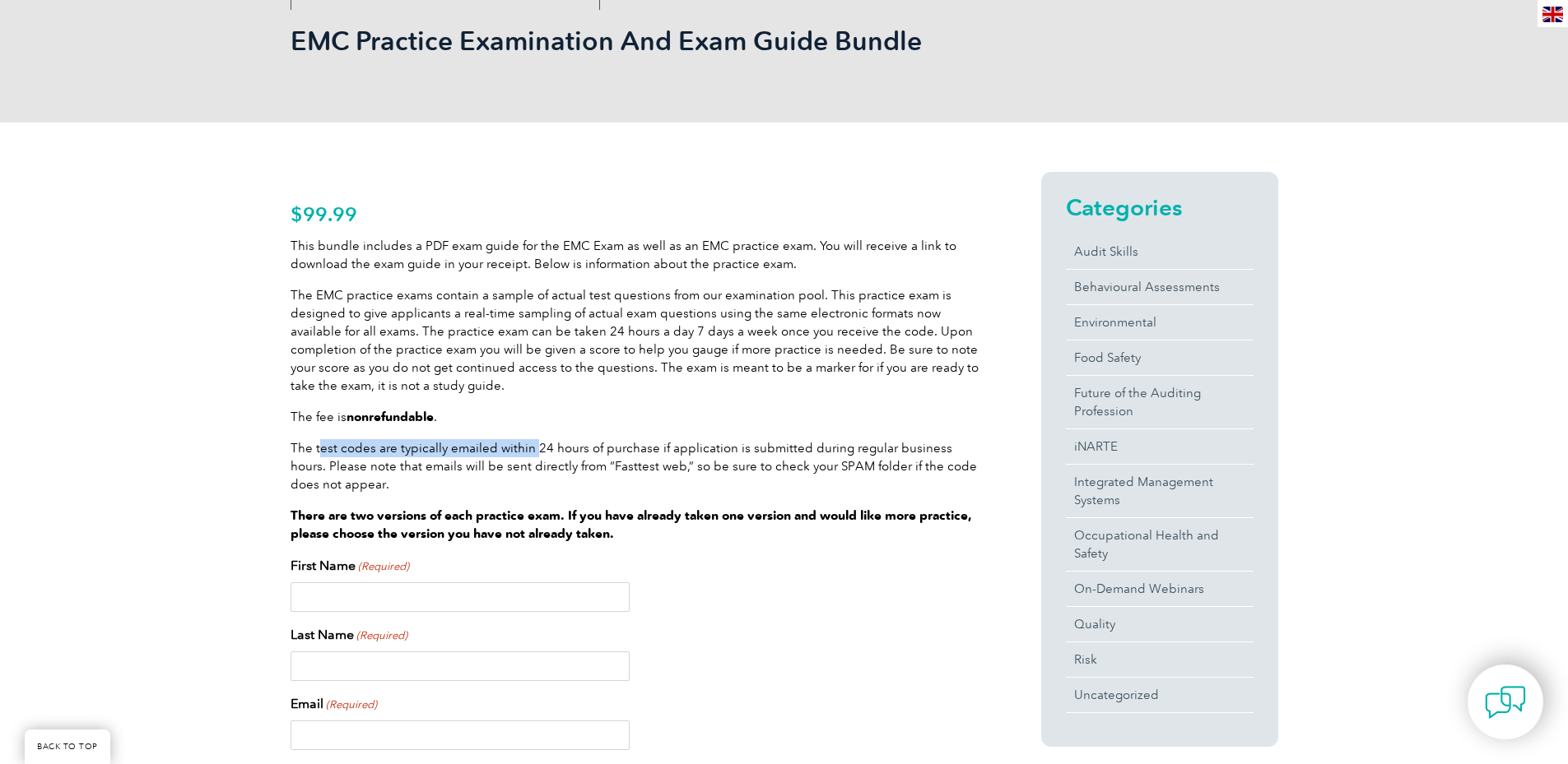
drag, startPoint x: 319, startPoint y: 447, endPoint x: 531, endPoint y: 445, distance: 212.0
click at [531, 445] on p "The test codes are typically emailed within 24 hours of purchase if application…" at bounding box center [635, 466] width 691 height 54
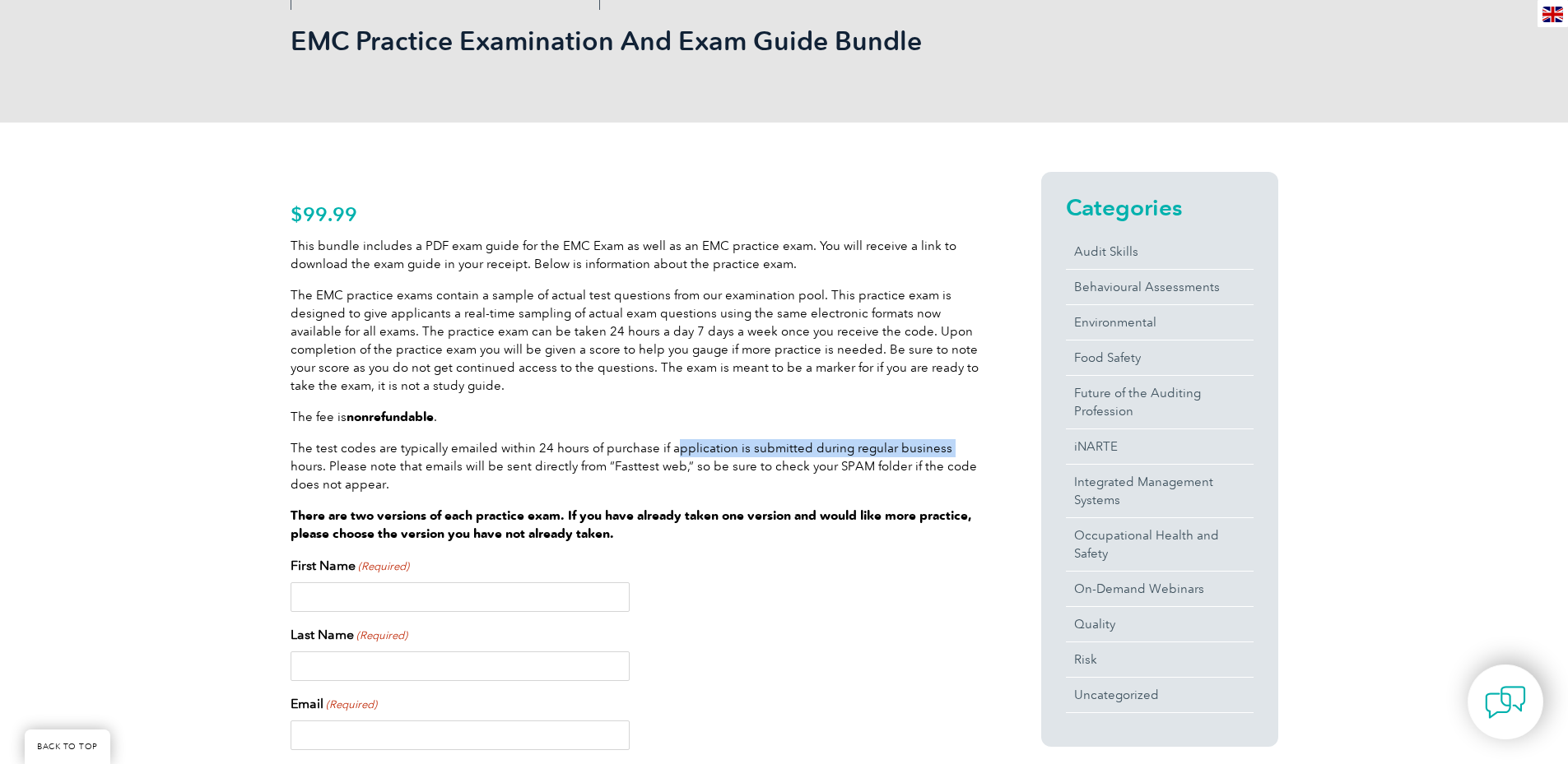
drag, startPoint x: 669, startPoint y: 446, endPoint x: 939, endPoint y: 447, distance: 270.0
click at [939, 447] on p "The test codes are typically emailed within 24 hours of purchase if application…" at bounding box center [635, 466] width 691 height 54
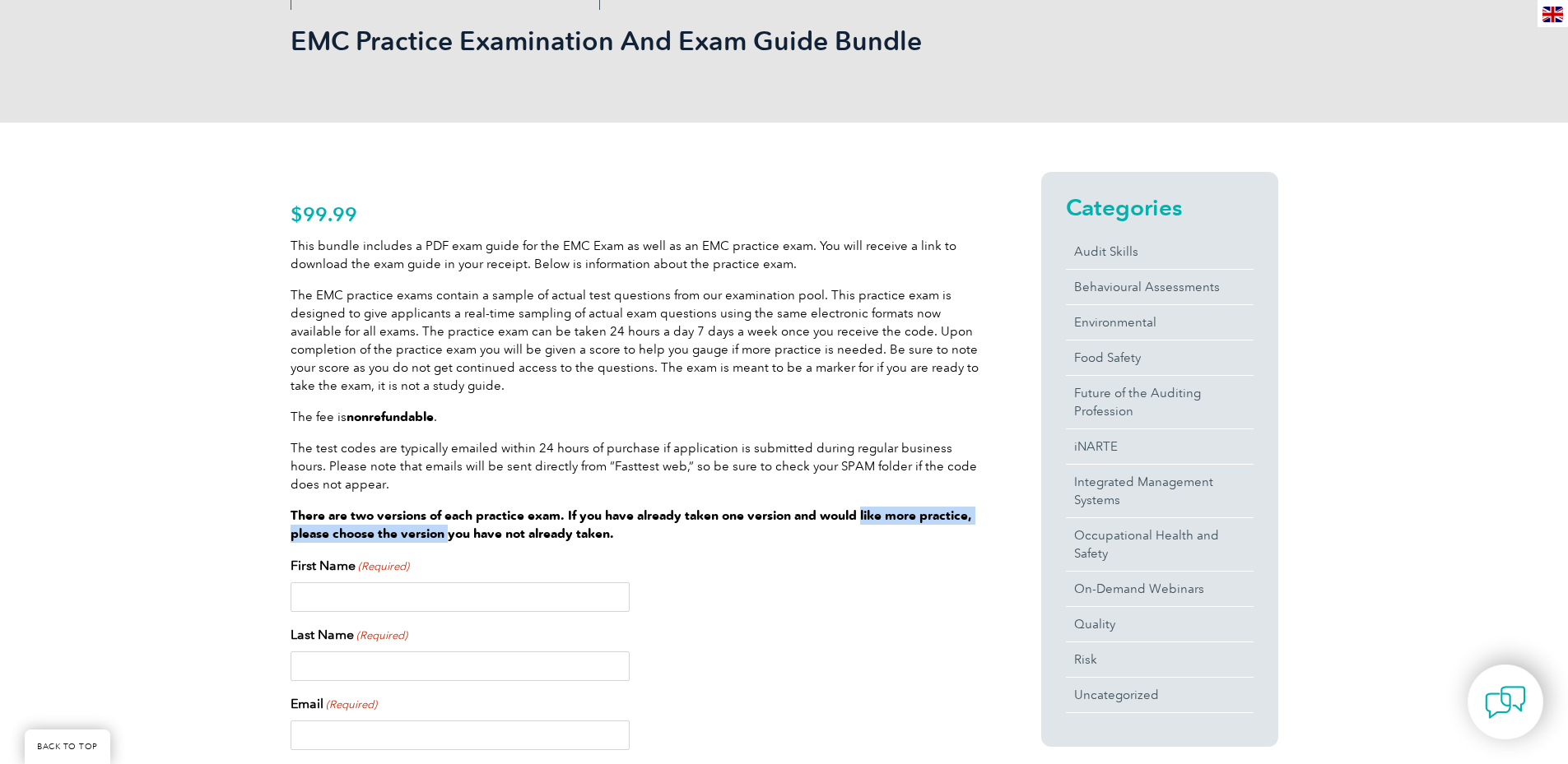
drag, startPoint x: 504, startPoint y: 530, endPoint x: 860, endPoint y: 522, distance: 356.1
click at [860, 522] on strong "There are two versions of each practice exam. If you have already taken one ver…" at bounding box center [631, 525] width 681 height 33
click at [754, 457] on p "The test codes are typically emailed within 24 hours of purchase if application…" at bounding box center [635, 466] width 691 height 54
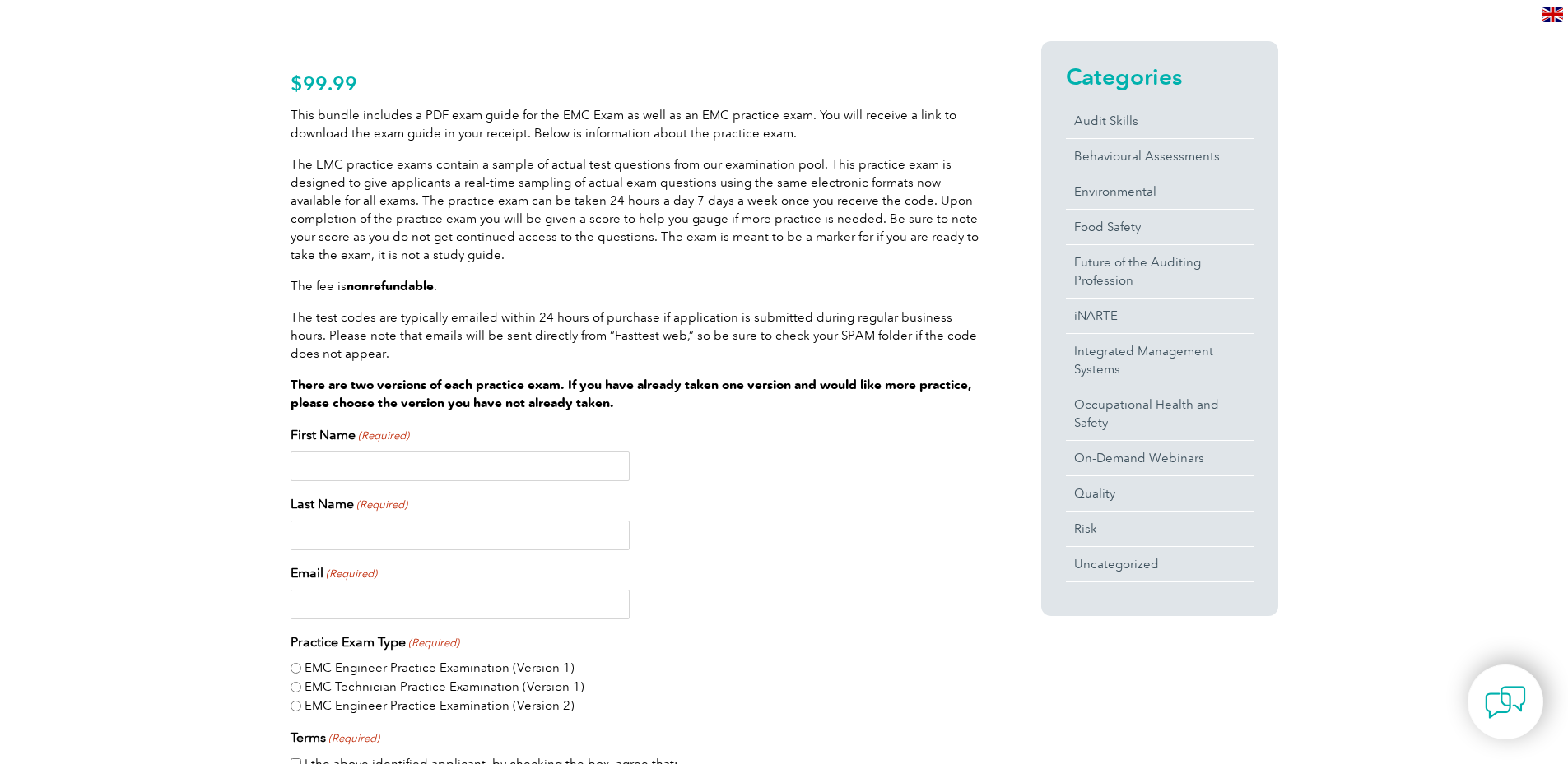
scroll to position [82, 0]
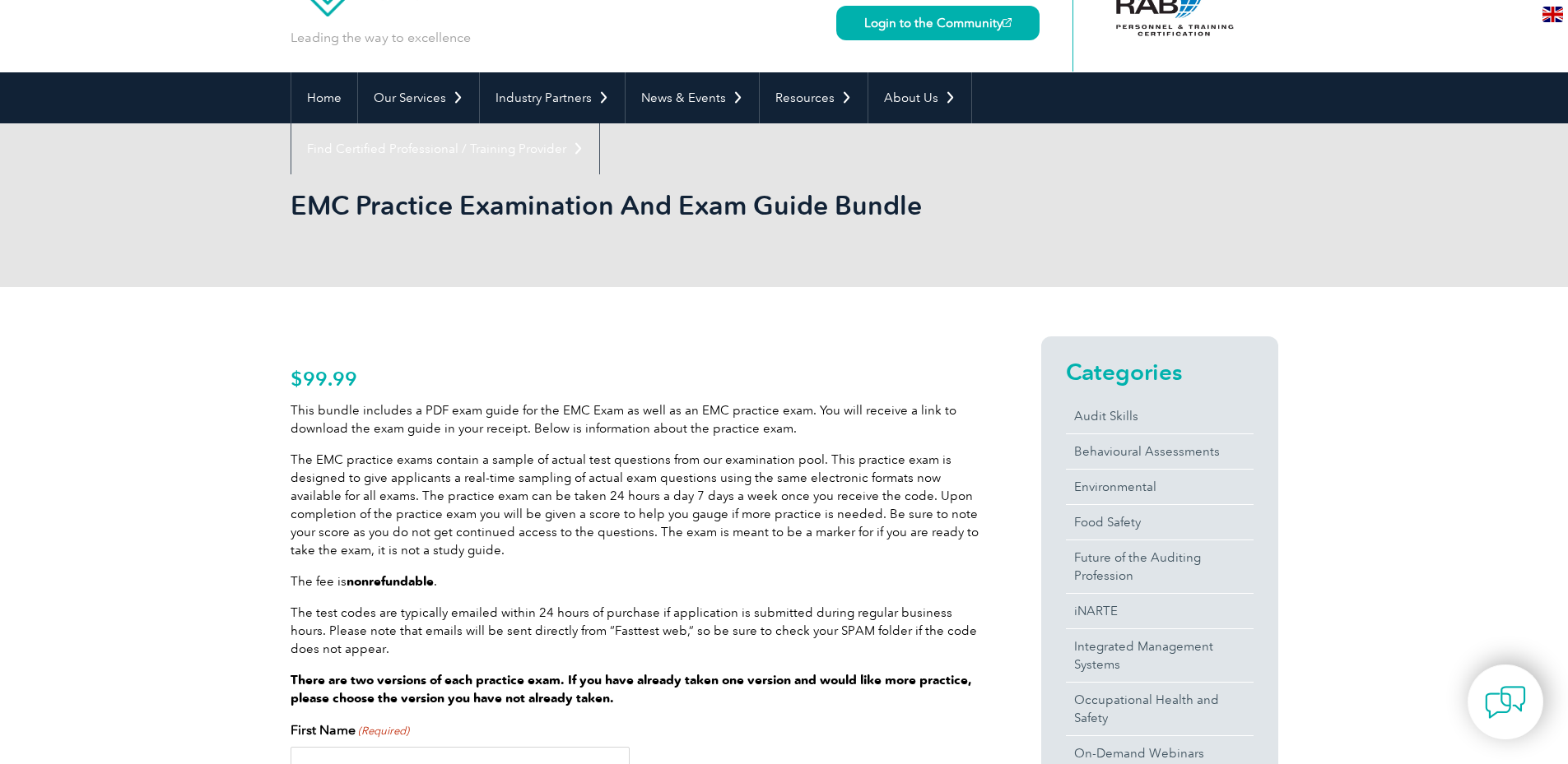
click at [311, 199] on h1 "EMC Practice Examination And Exam Guide Bundle" at bounding box center [606, 205] width 632 height 32
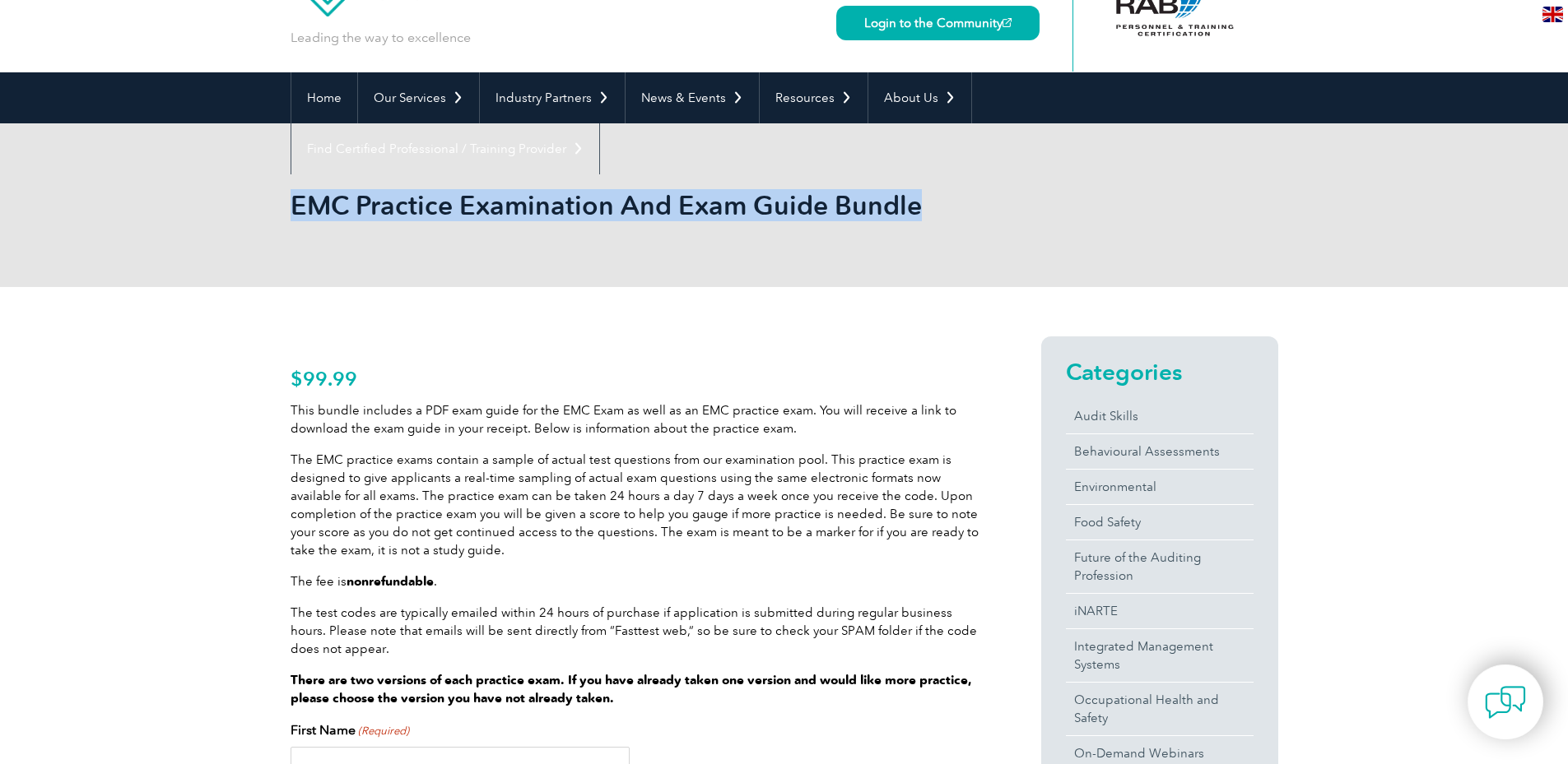
click at [311, 199] on h1 "EMC Practice Examination And Exam Guide Bundle" at bounding box center [606, 205] width 632 height 32
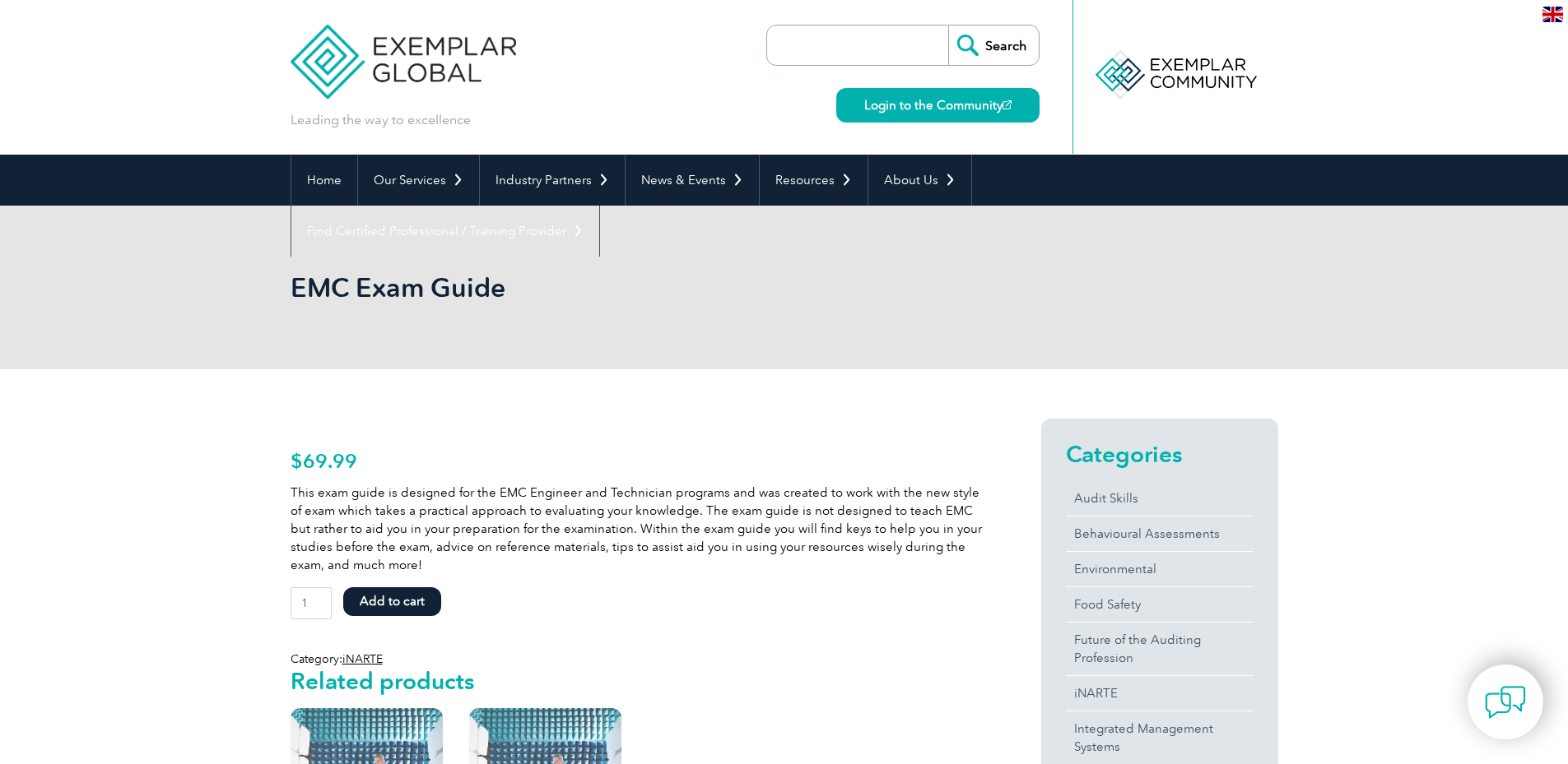
scroll to position [412, 0]
